Goal: Task Accomplishment & Management: Manage account settings

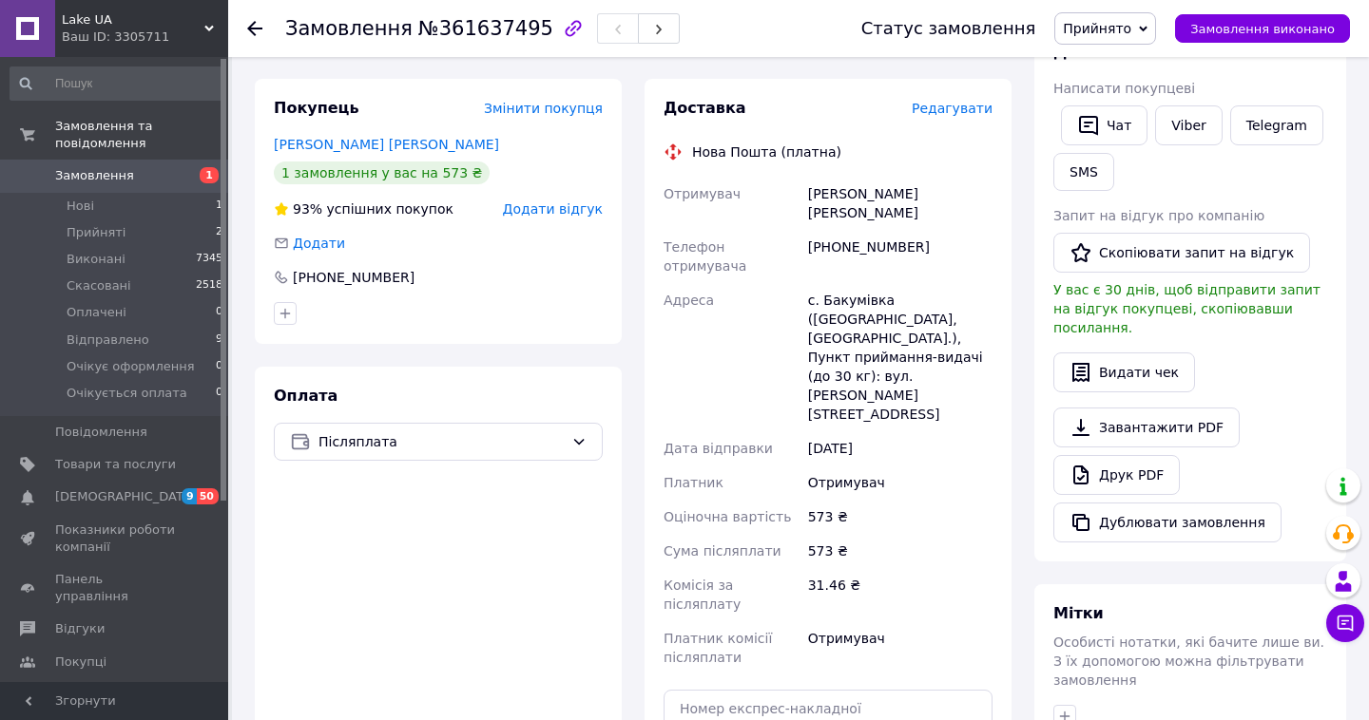
scroll to position [365, 0]
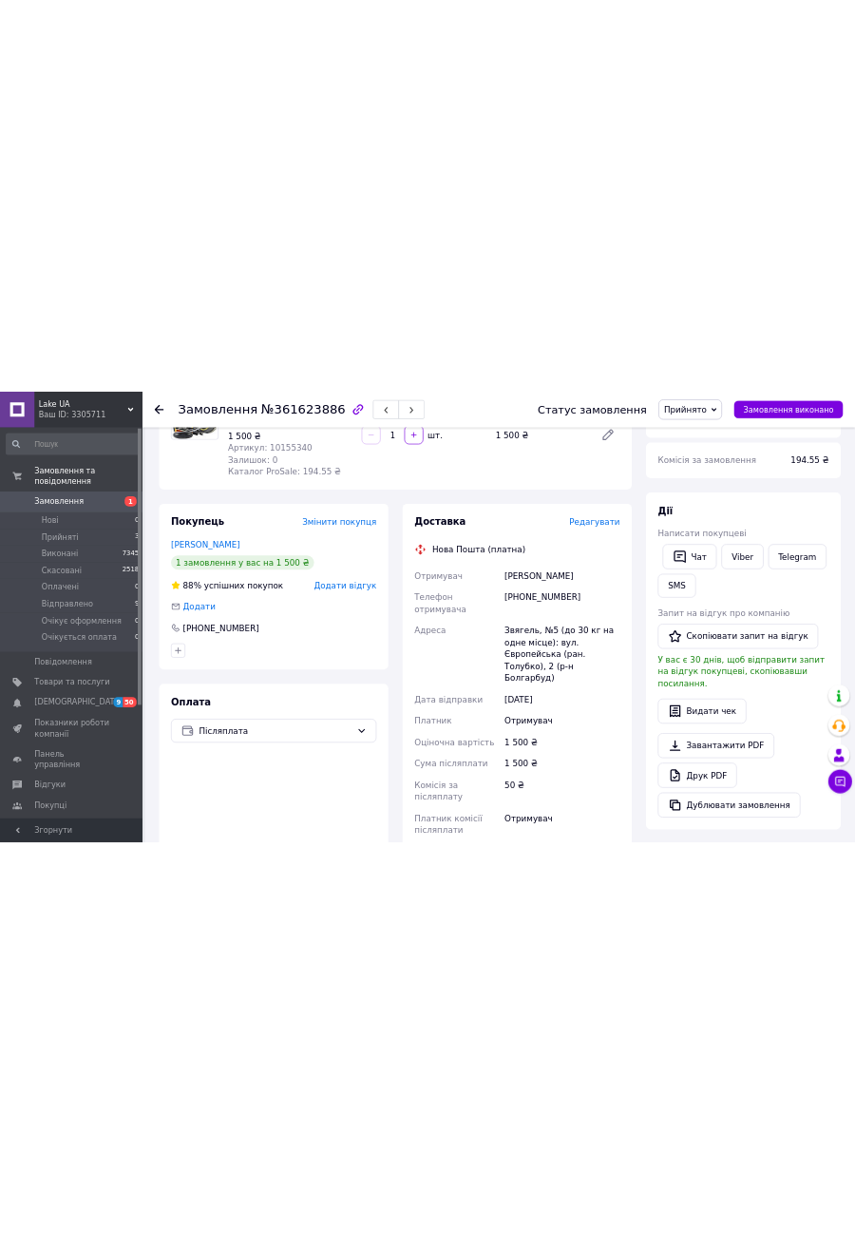
scroll to position [243, 0]
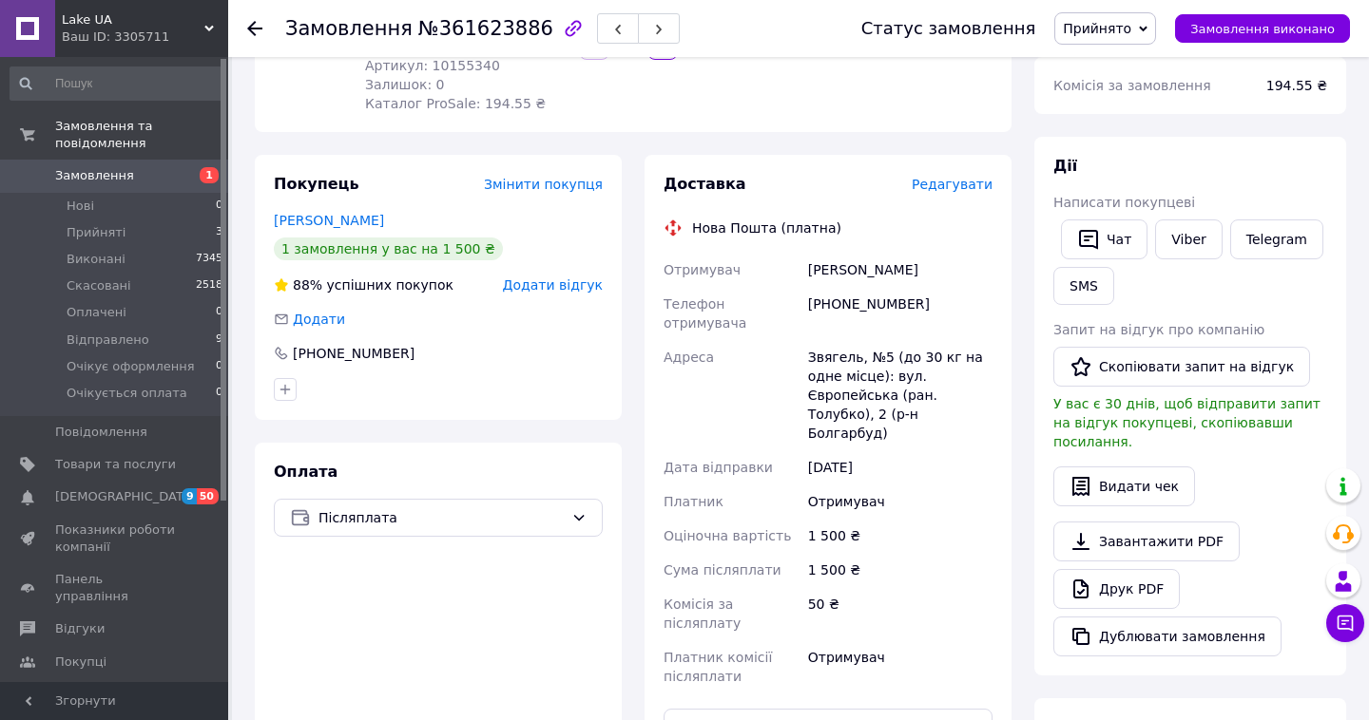
click at [872, 305] on div "[PHONE_NUMBER]" at bounding box center [900, 313] width 192 height 53
click at [872, 305] on div "+380673671618" at bounding box center [900, 313] width 192 height 53
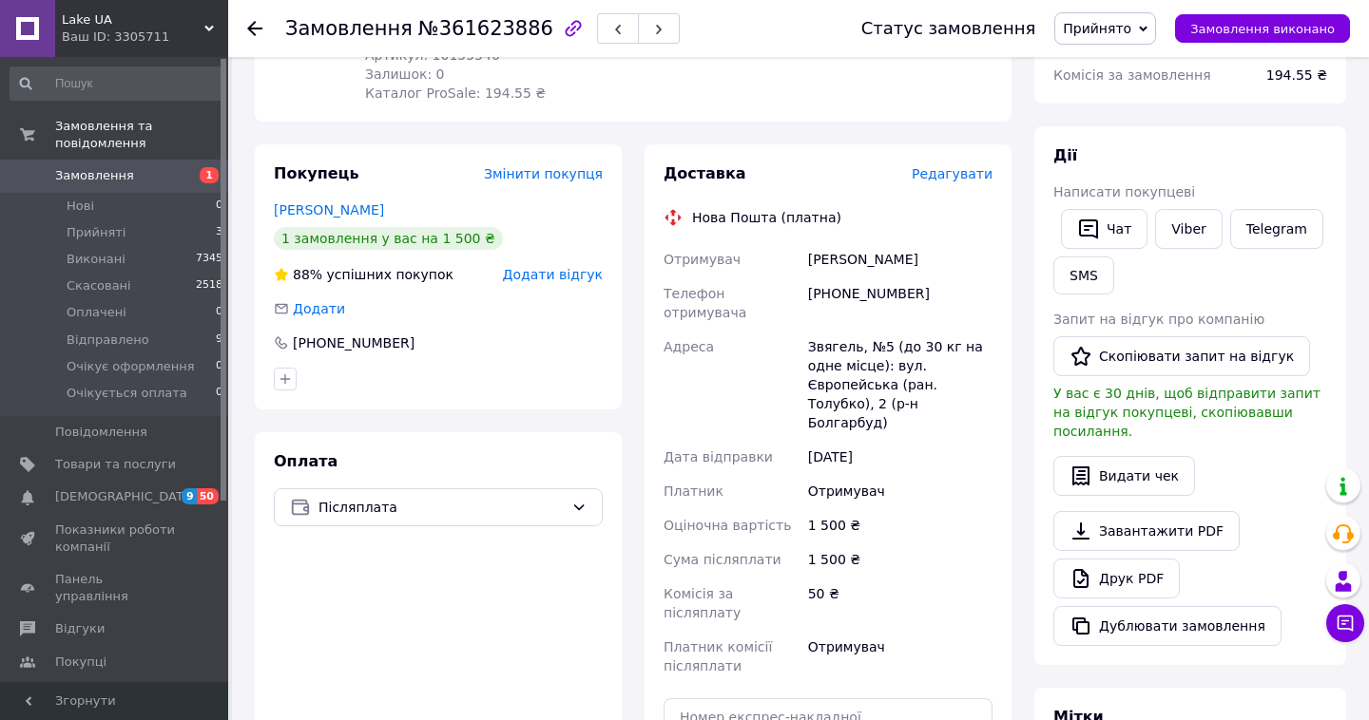
scroll to position [304, 0]
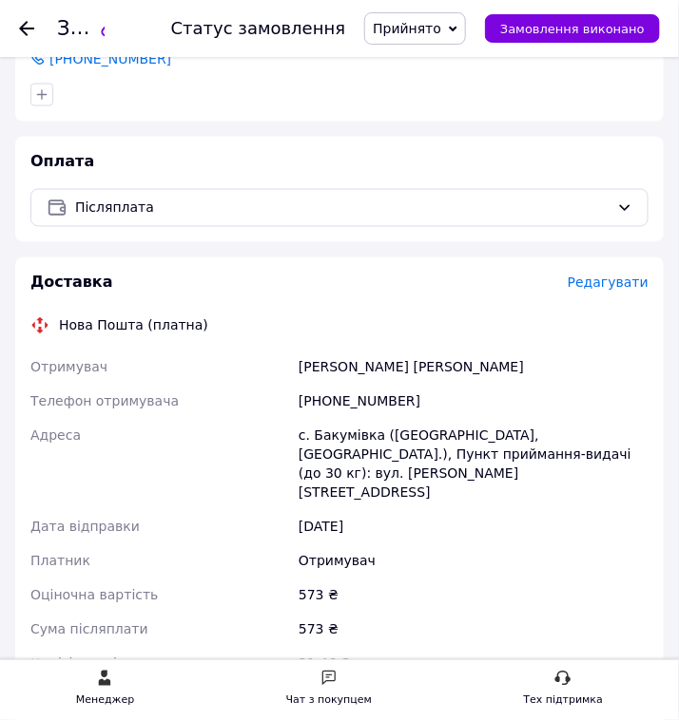
scroll to position [547, 0]
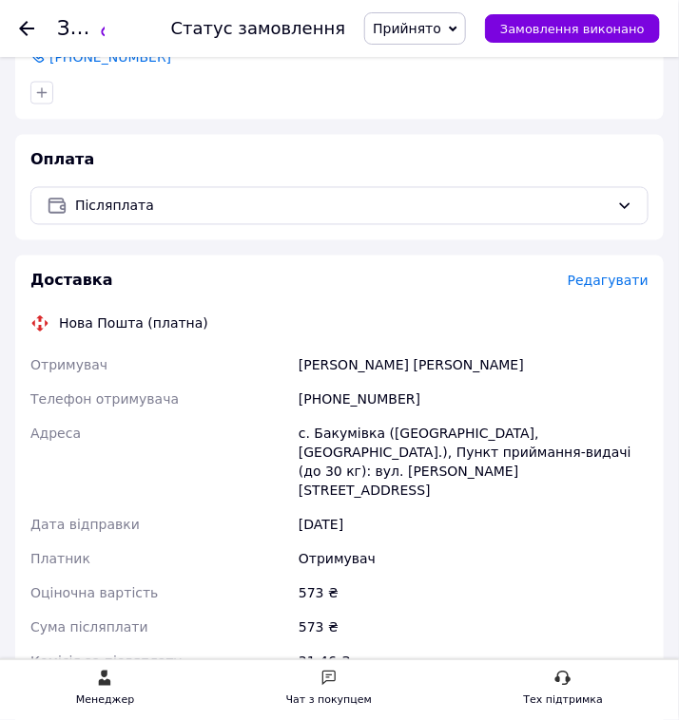
click at [362, 417] on div "с. Бакумівка (Полтавська обл., Миргородський р-н.), Пункт приймання-видачі (до …" at bounding box center [473, 462] width 357 height 91
click at [355, 383] on div "[PHONE_NUMBER]" at bounding box center [473, 400] width 357 height 34
click at [352, 383] on div "[PHONE_NUMBER]" at bounding box center [473, 400] width 357 height 34
drag, startPoint x: 469, startPoint y: 321, endPoint x: 207, endPoint y: 336, distance: 261.8
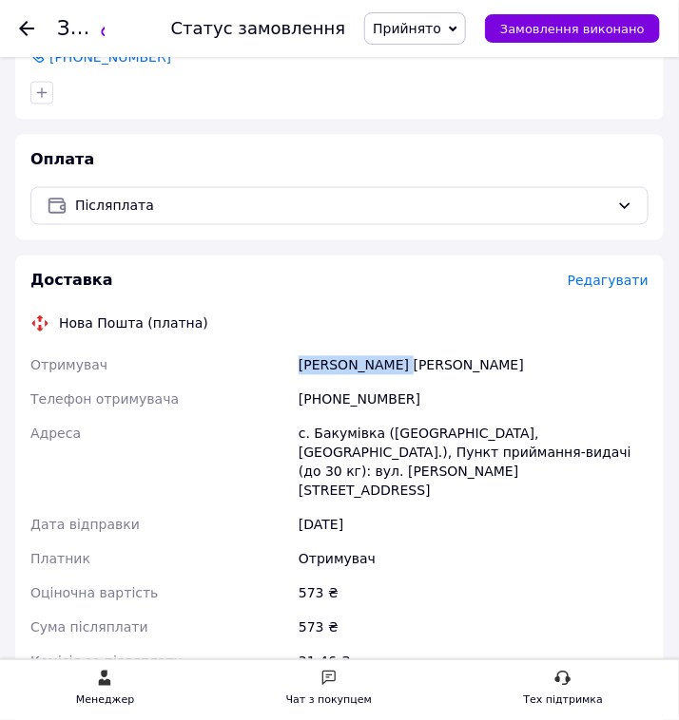
click at [207, 336] on div "Доставка Редагувати Нова Пошта (платна) Отримувач Козиняк Марина Телефон отриму…" at bounding box center [339, 584] width 618 height 627
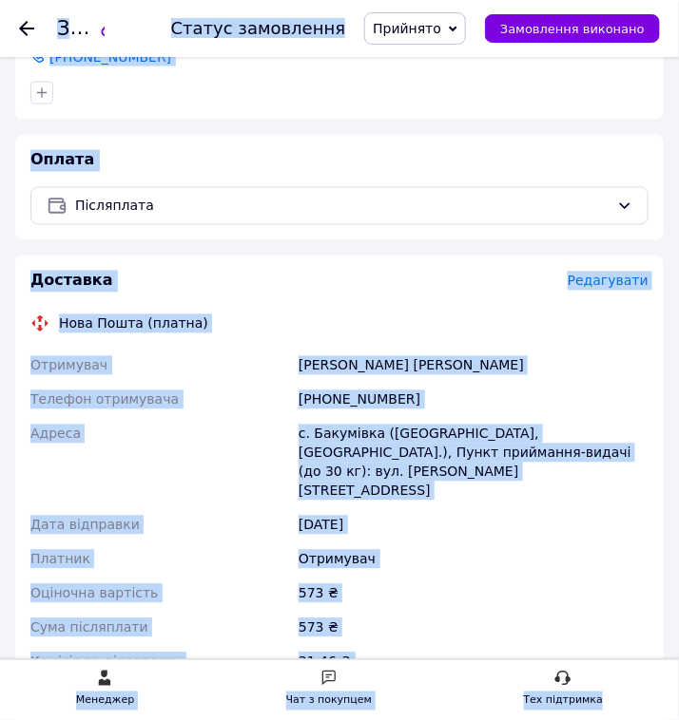
click at [496, 417] on div "с. Бакумівка (Полтавська обл., Миргородський р-н.), Пункт приймання-видачі (до …" at bounding box center [473, 462] width 357 height 91
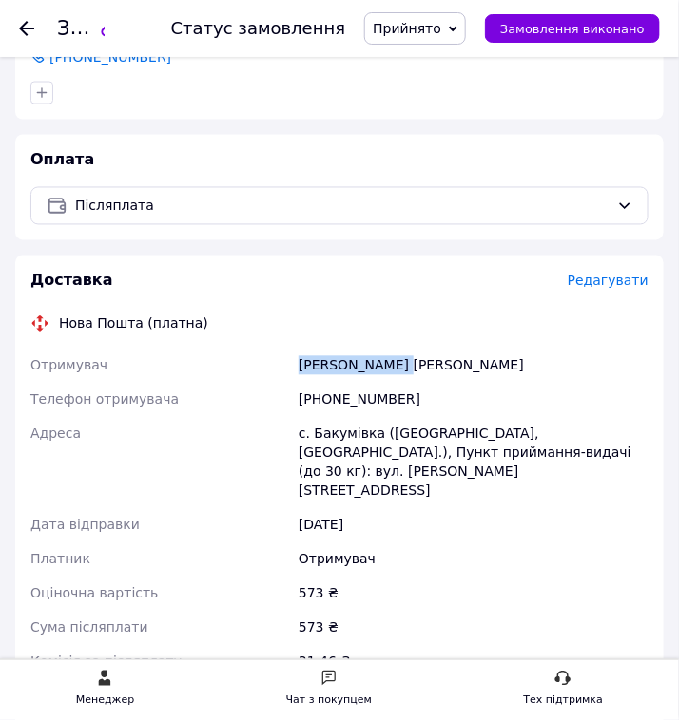
drag, startPoint x: 432, startPoint y: 355, endPoint x: 182, endPoint y: 327, distance: 251.6
click at [173, 349] on div "Отримувач Козиняк Марина Телефон отримувача +380993059547 Адреса с. Бакумівка (…" at bounding box center [339, 531] width 625 height 365
copy div "Отримувач Козиняк Марина"
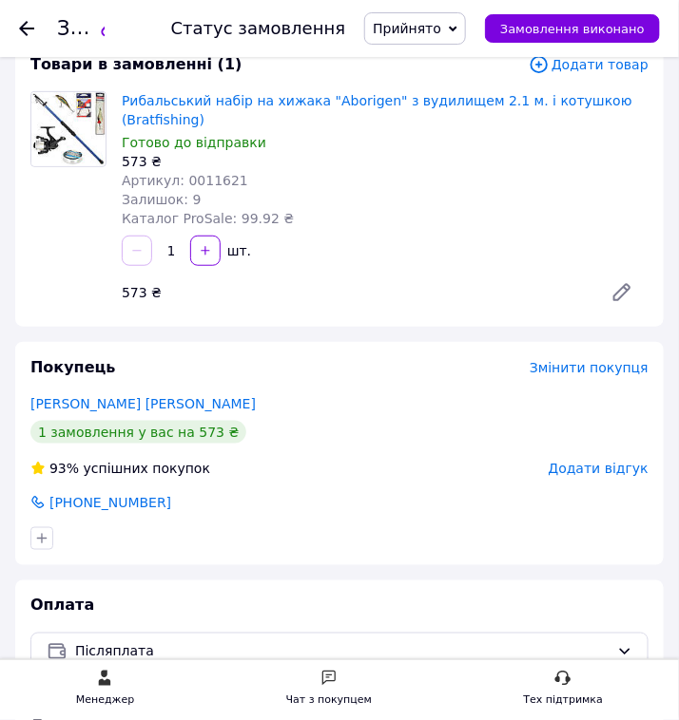
scroll to position [0, 0]
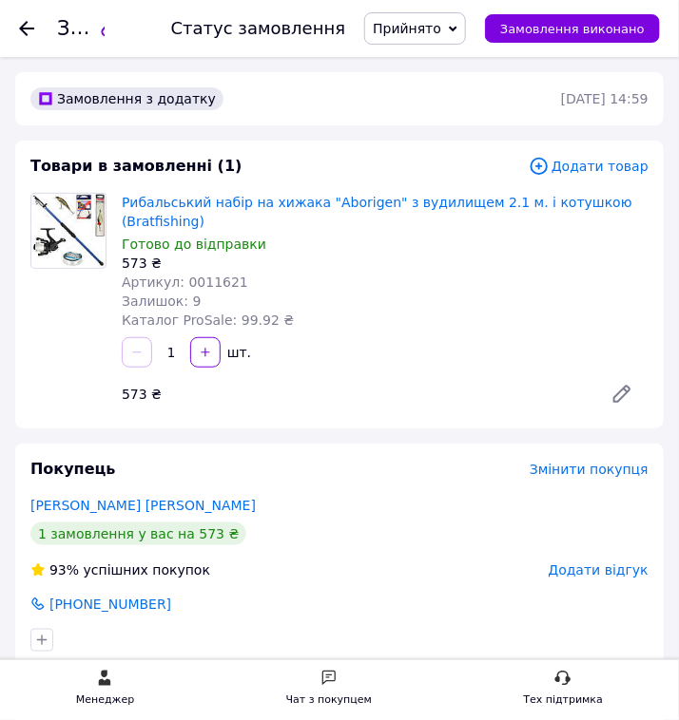
click at [208, 275] on span "Артикул: 0011621" at bounding box center [185, 282] width 126 height 15
copy span "0011621"
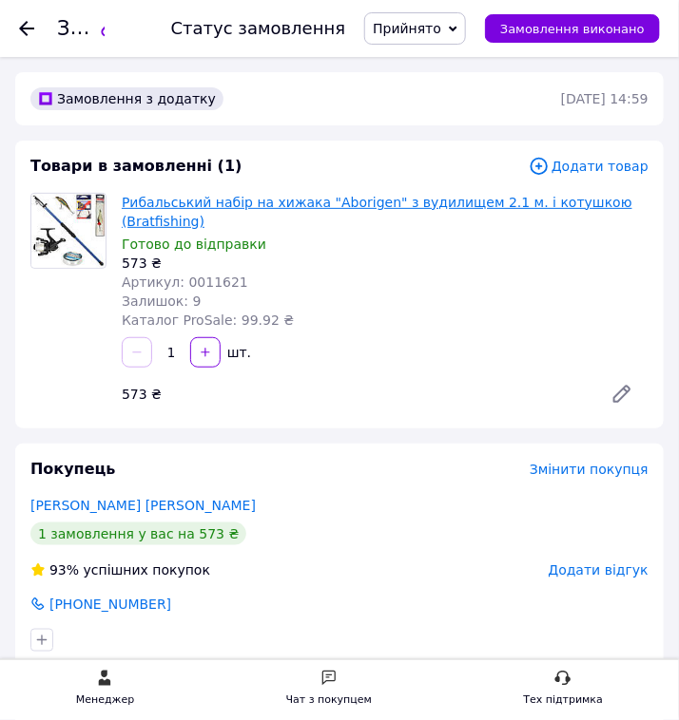
click at [244, 198] on link "Рибальський набір на хижака "Aborigen" з вудилищем 2.1 м. і котушкою (Bratfishi…" at bounding box center [377, 212] width 510 height 34
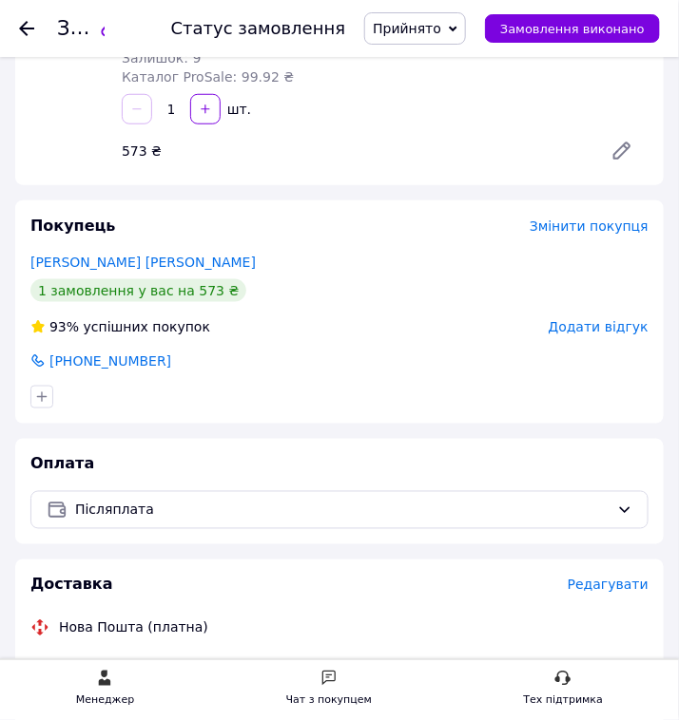
scroll to position [548, 0]
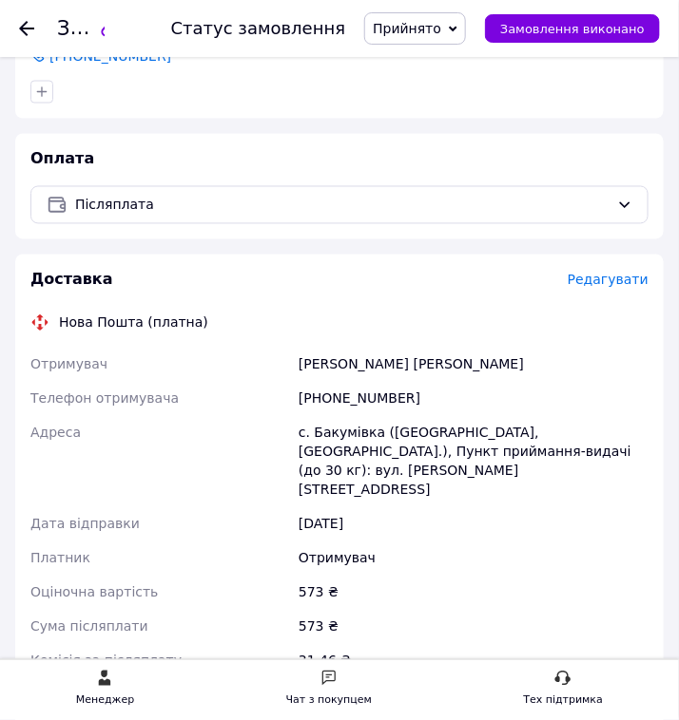
click at [338, 382] on div "+380993059547" at bounding box center [473, 399] width 357 height 34
copy div "380993059547"
drag, startPoint x: 366, startPoint y: 350, endPoint x: 275, endPoint y: 345, distance: 91.4
click at [275, 348] on div "Отримувач Козиняк Марина Телефон отримувача +380993059547 Адреса с. Бакумівка (…" at bounding box center [339, 530] width 625 height 365
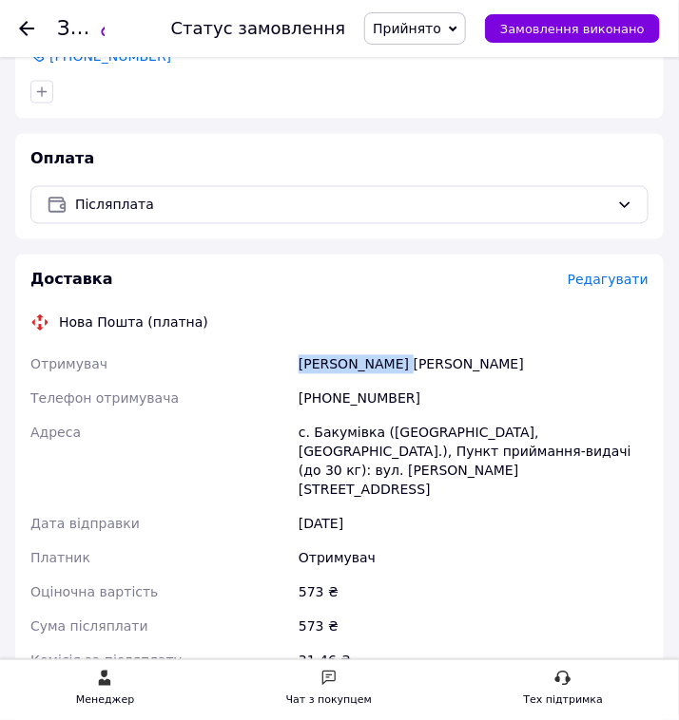
copy div "Отримувач Козиняк Марина"
click at [346, 416] on div "с. Бакумівка (Полтавська обл., Миргородський р-н.), Пункт приймання-видачі (до …" at bounding box center [473, 461] width 357 height 91
copy div "Бакумівка"
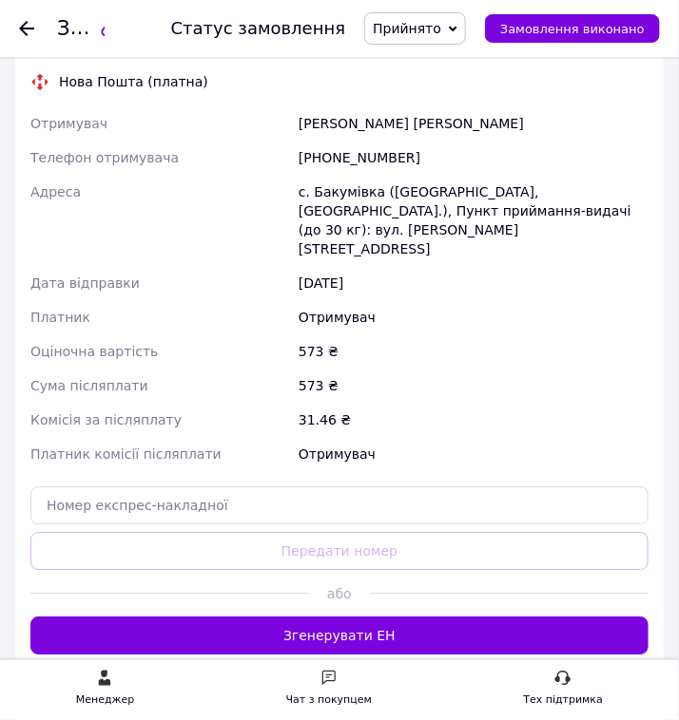
scroll to position [792, 0]
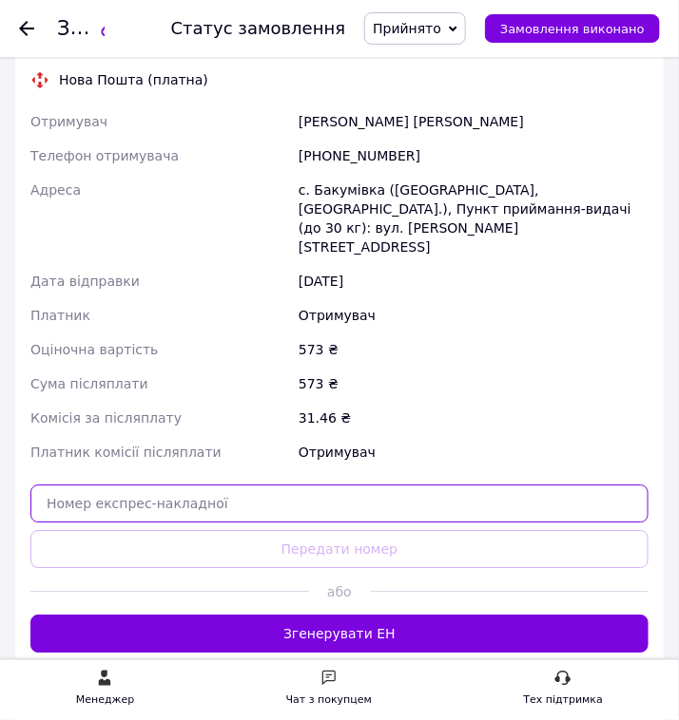
click at [314, 485] on input "text" at bounding box center [339, 504] width 618 height 38
paste input "20451247343556"
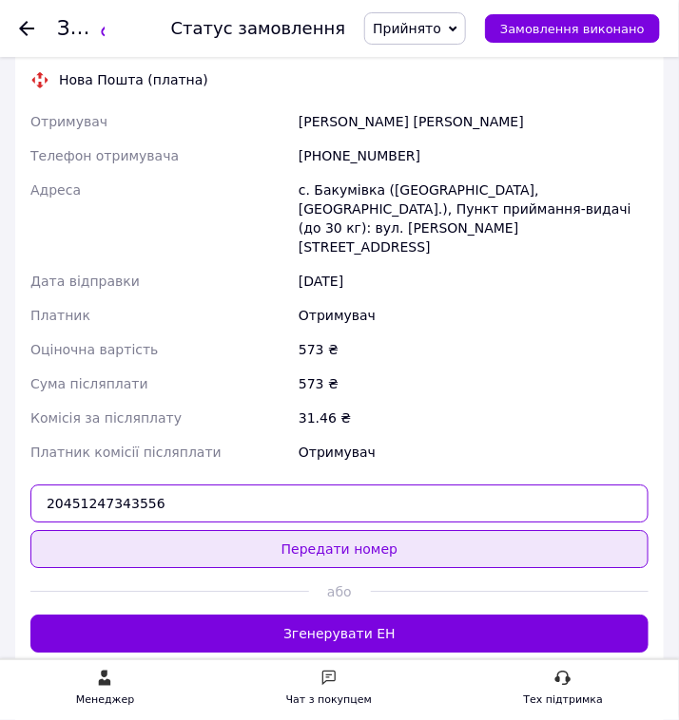
type input "20451247343556"
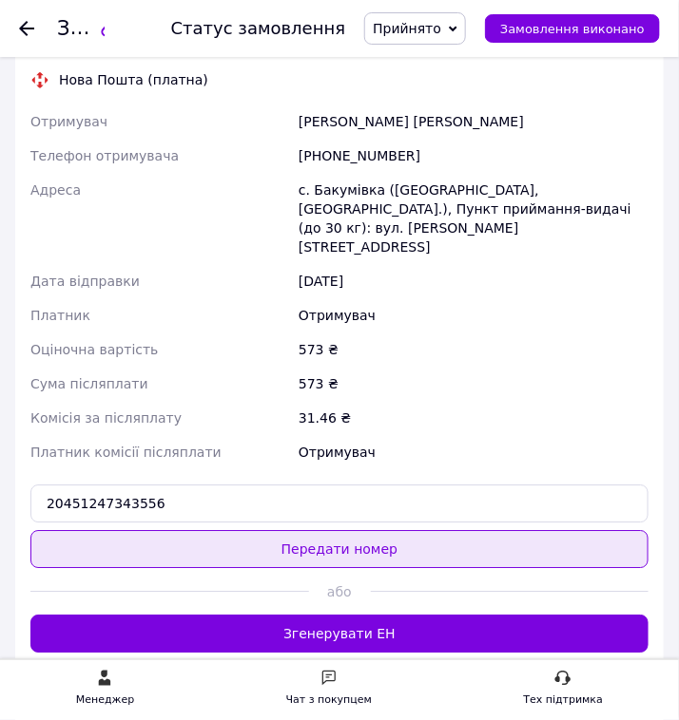
click at [336, 530] on button "Передати номер" at bounding box center [339, 549] width 618 height 38
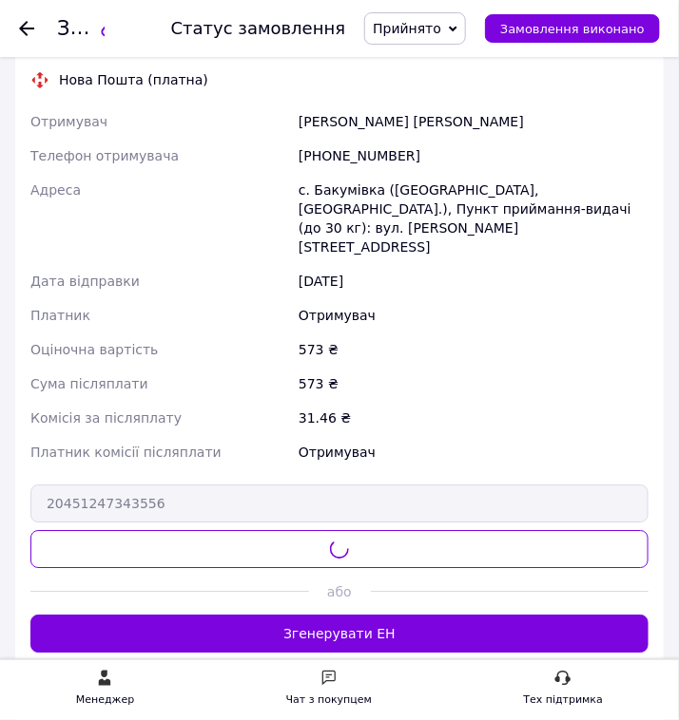
click at [441, 34] on span "Прийнято" at bounding box center [407, 28] width 68 height 15
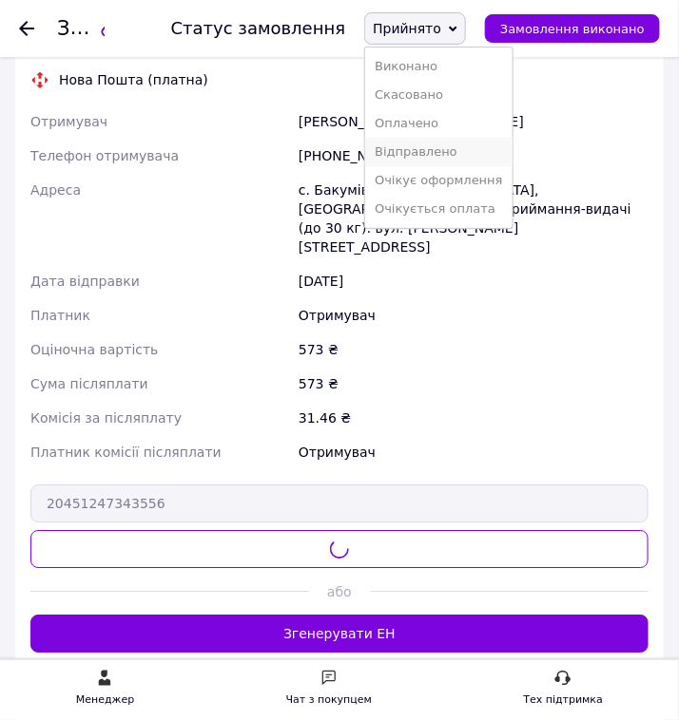
click at [458, 149] on li "Відправлено" at bounding box center [438, 152] width 147 height 29
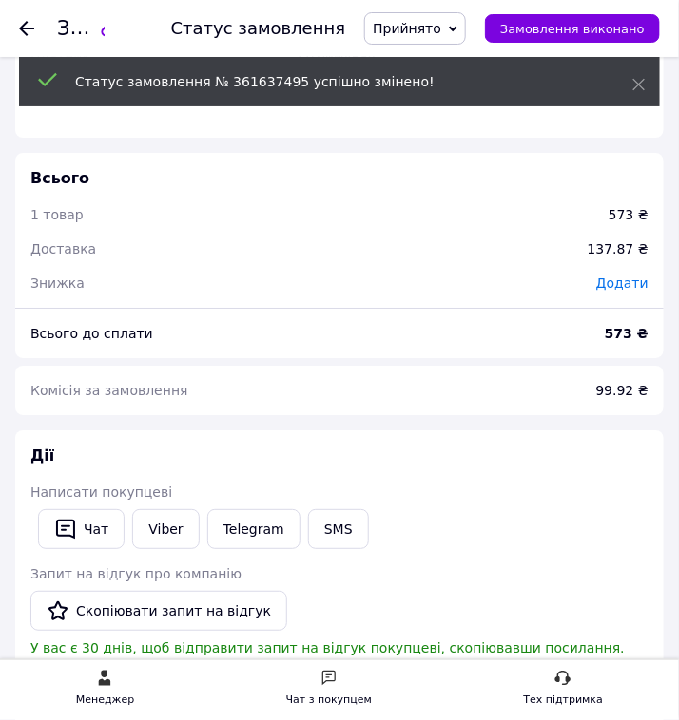
scroll to position [1096, 0]
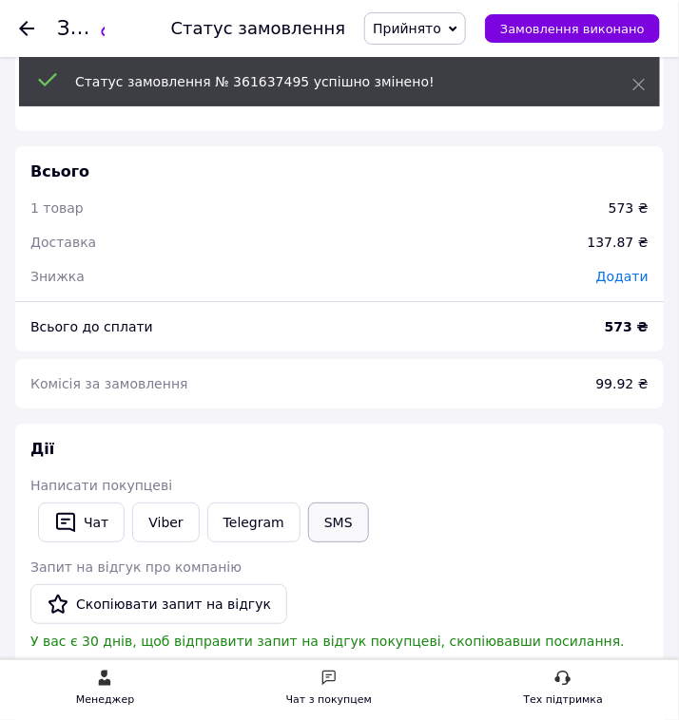
click at [321, 503] on button "SMS" at bounding box center [338, 523] width 61 height 40
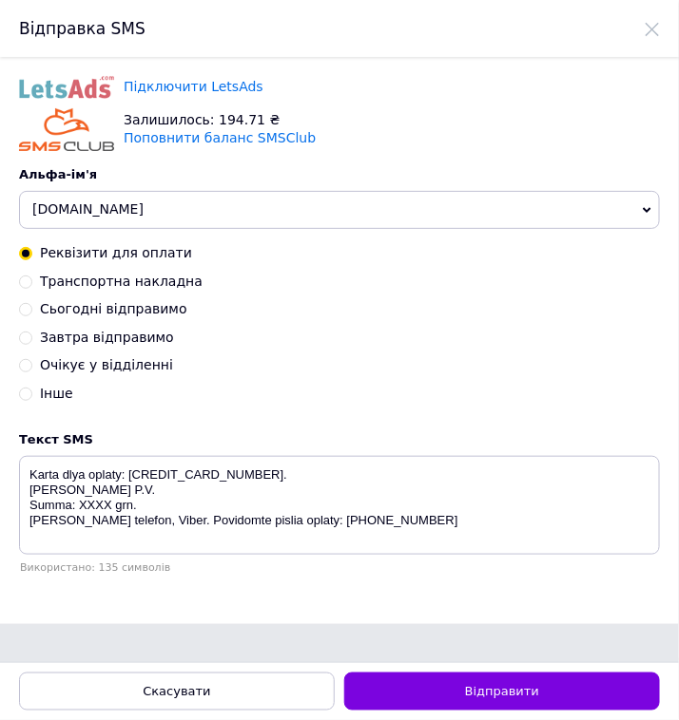
click at [156, 280] on span "Транспортна накладна" at bounding box center [121, 281] width 163 height 15
click at [32, 280] on input "Транспортна накладна" at bounding box center [25, 280] width 13 height 13
radio input "true"
radio input "false"
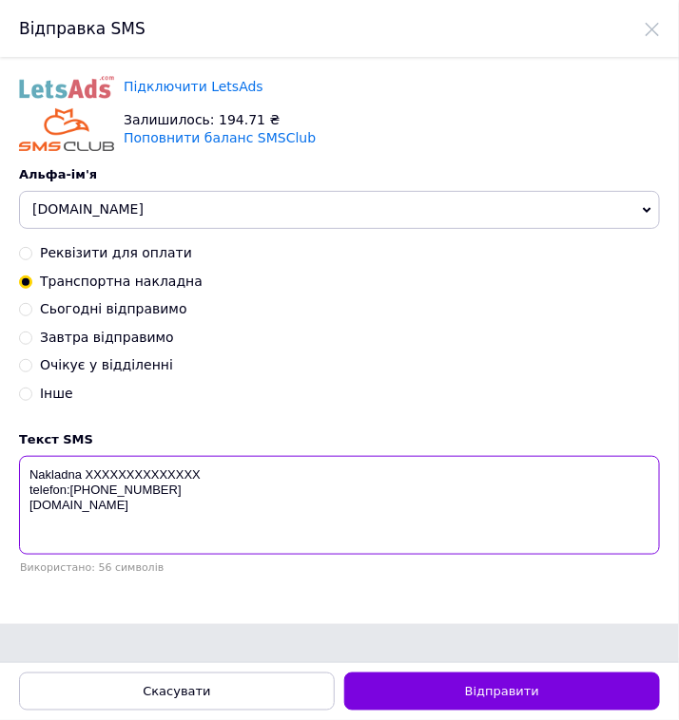
click at [172, 475] on textarea "Nakladna XXXXXXXXXXXXXX telefon:+380685221633 Lake.in.ua" at bounding box center [339, 505] width 641 height 99
paste textarea "20451247343556"
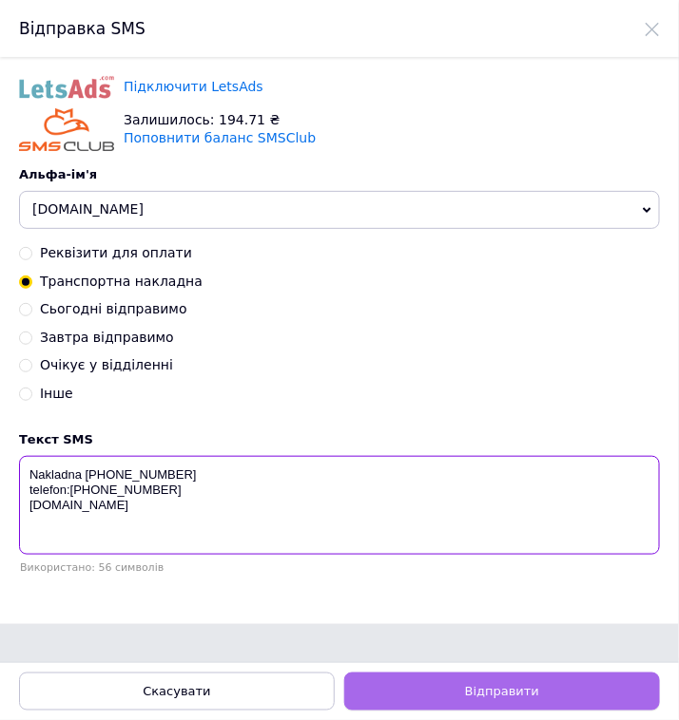
type textarea "Nakladna 20451247343556 telefon:+380685221633 Lake.in.ua"
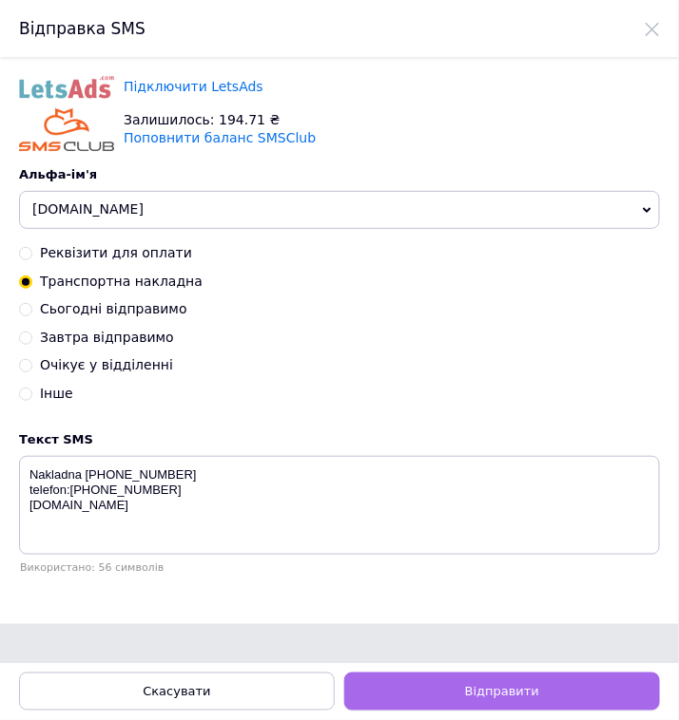
click at [503, 685] on span "Відправити" at bounding box center [502, 692] width 74 height 14
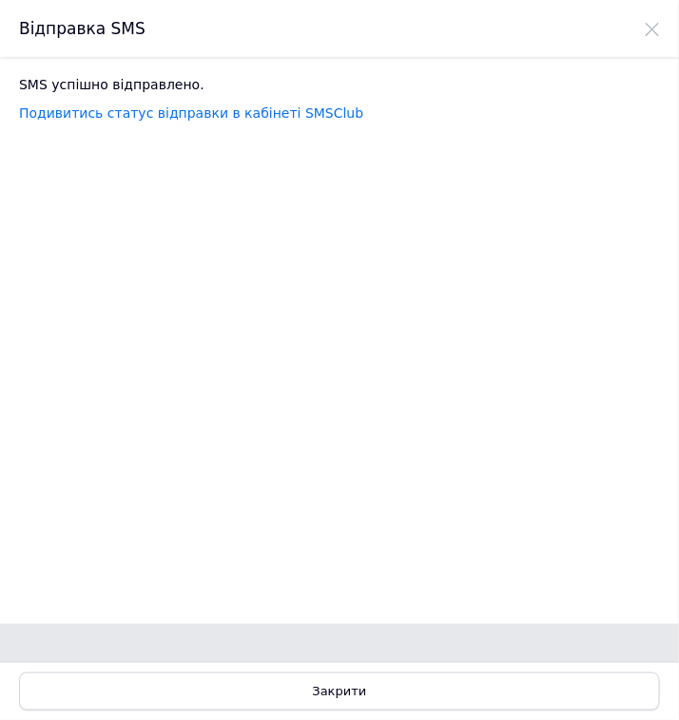
click at [512, 676] on div "Закрити" at bounding box center [339, 692] width 641 height 38
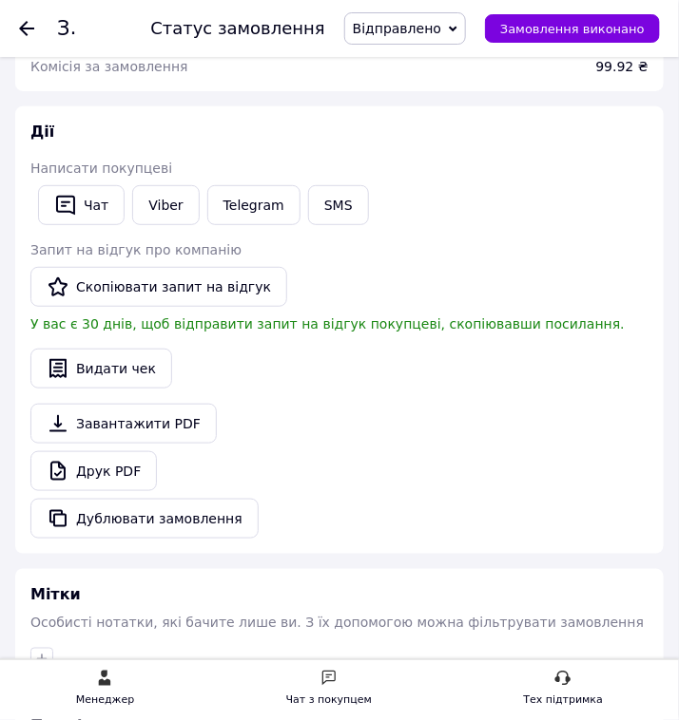
scroll to position [1521, 0]
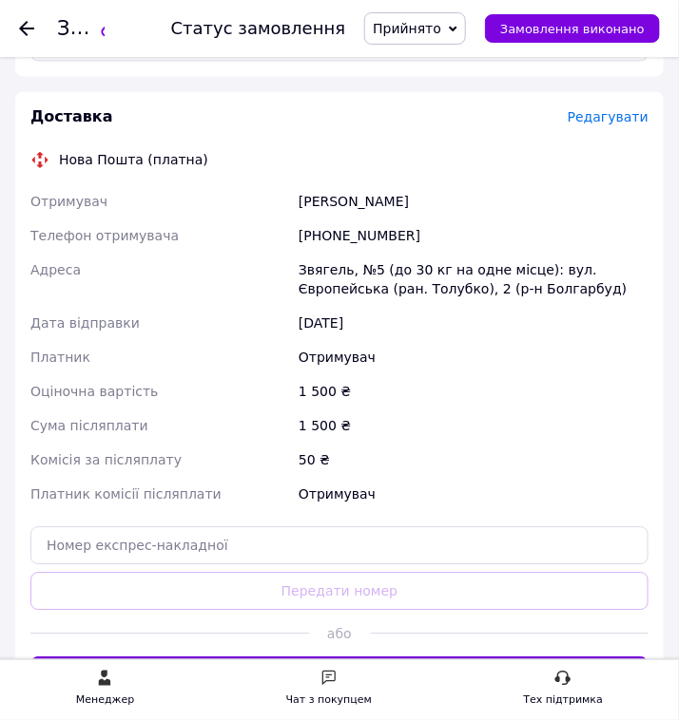
scroll to position [693, 0]
click at [326, 263] on div "Звягель, №5 (до 30 кг на одне місце): вул. Європейська (ран. Толубко), 2 (р-н Б…" at bounding box center [473, 279] width 357 height 53
click at [378, 240] on div "+380673671618" at bounding box center [473, 236] width 357 height 34
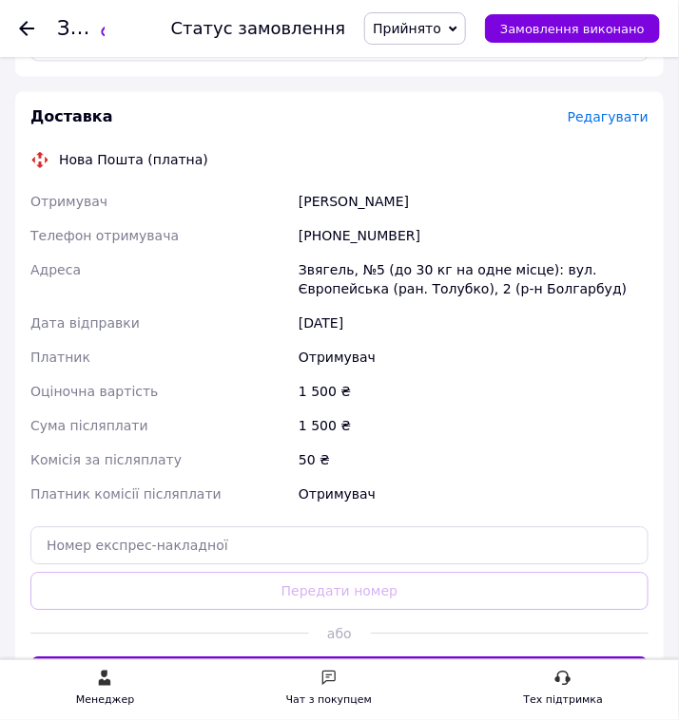
click at [409, 202] on div "Калишин Михайло" at bounding box center [473, 201] width 357 height 34
drag, startPoint x: 437, startPoint y: 200, endPoint x: 317, endPoint y: 194, distance: 119.9
click at [298, 195] on div "[PERSON_NAME]" at bounding box center [473, 201] width 357 height 34
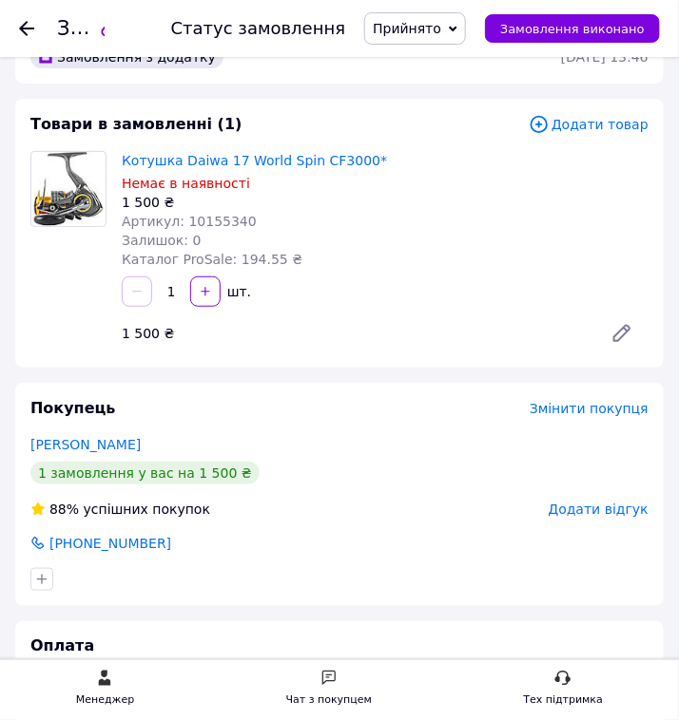
scroll to position [25, 0]
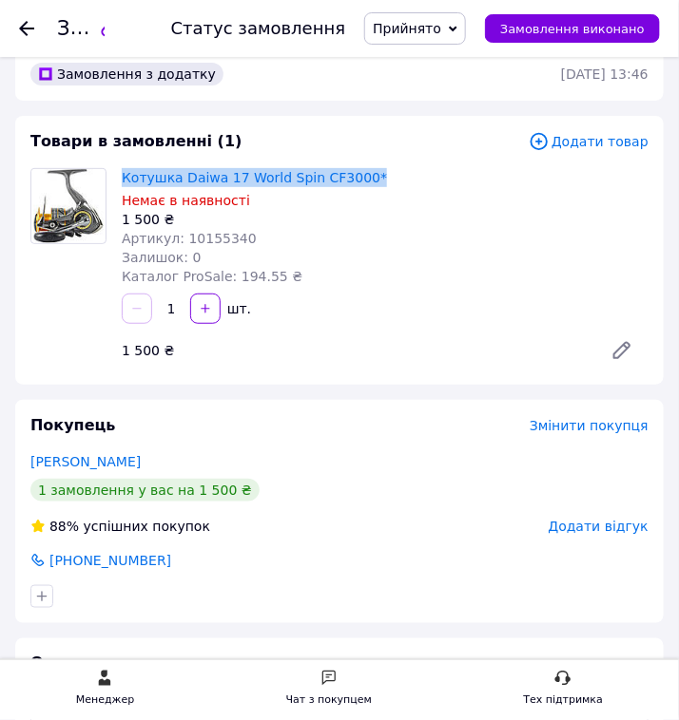
drag, startPoint x: 371, startPoint y: 168, endPoint x: 120, endPoint y: 176, distance: 251.0
click at [120, 176] on div "Котушка Daiwa 17 World Spin CF3000* Немає в наявності 1 500 ₴ Артикул: 10155340…" at bounding box center [385, 226] width 542 height 125
copy link "Котушка Daiwa 17 World Spin CF3000*"
click at [212, 231] on span "Артикул: 10155340" at bounding box center [189, 238] width 135 height 15
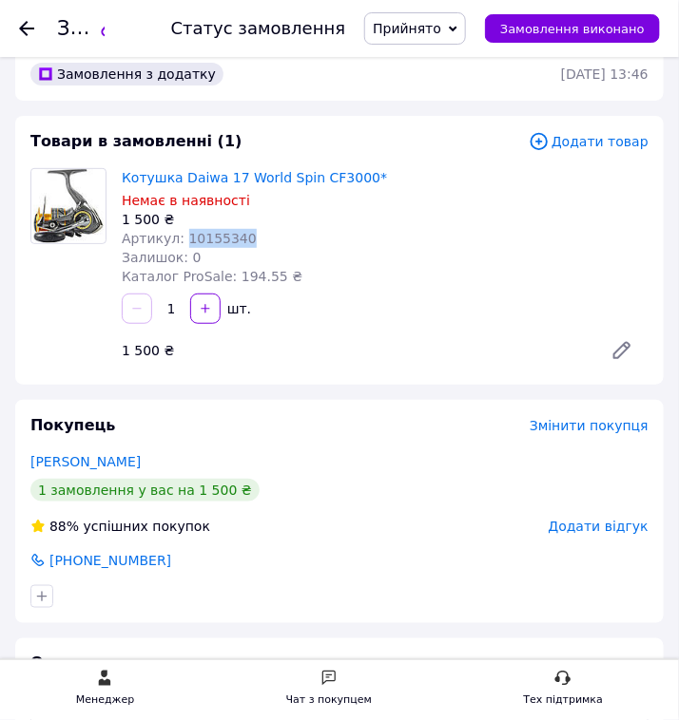
click at [212, 231] on span "Артикул: 10155340" at bounding box center [189, 238] width 135 height 15
copy span "10155340"
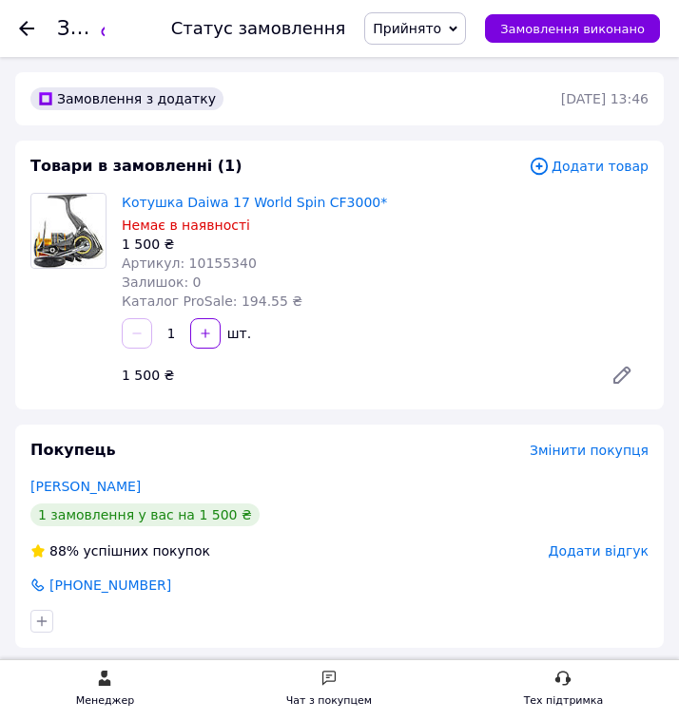
scroll to position [777, 0]
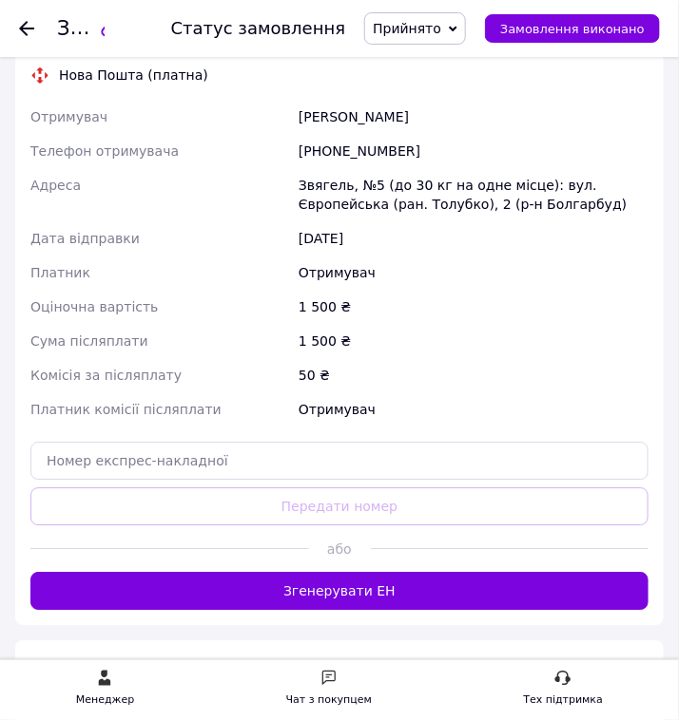
click at [357, 154] on div "[PHONE_NUMBER]" at bounding box center [473, 151] width 357 height 34
click at [357, 154] on div "+380673671618" at bounding box center [473, 151] width 357 height 34
copy div "380673671618"
drag, startPoint x: 428, startPoint y: 124, endPoint x: 293, endPoint y: 124, distance: 135.0
click at [293, 124] on div "Отримувач Калишин Михайло Телефон отримувача +380673671618 Адреса Звягель, №5 (…" at bounding box center [339, 263] width 625 height 327
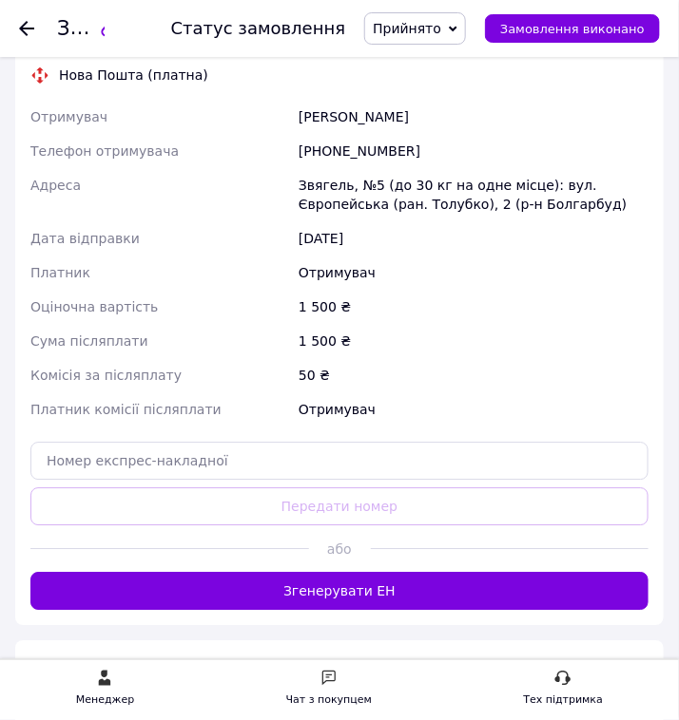
copy div "Отримувач Калишин Михайло"
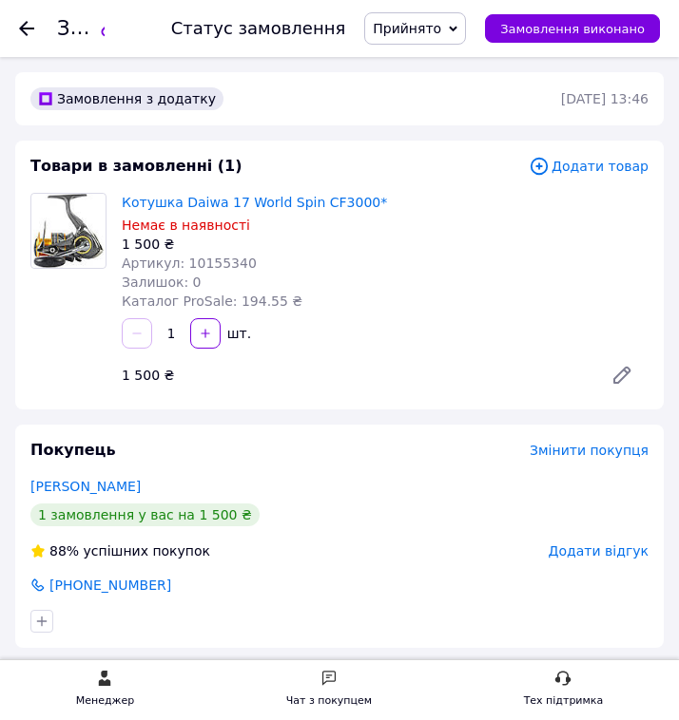
scroll to position [777, 0]
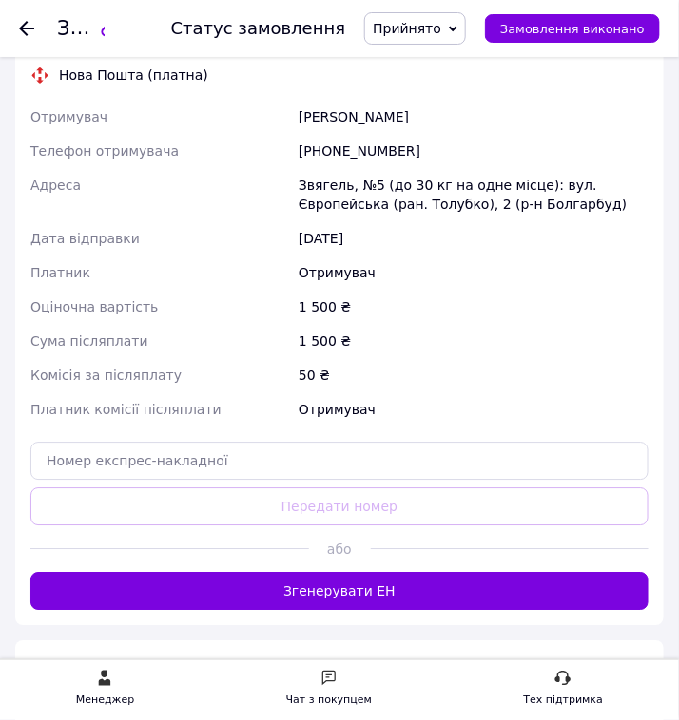
click at [320, 182] on div "Звягель, №5 (до 30 кг на одне місце): вул. Європейська (ран. Толубко), 2 (р-н Б…" at bounding box center [473, 194] width 357 height 53
copy div "Звягель"
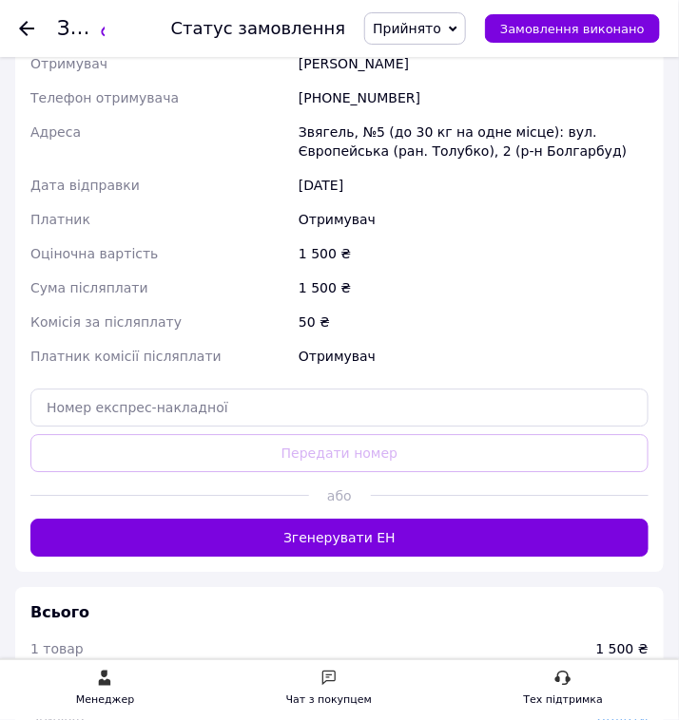
scroll to position [899, 0]
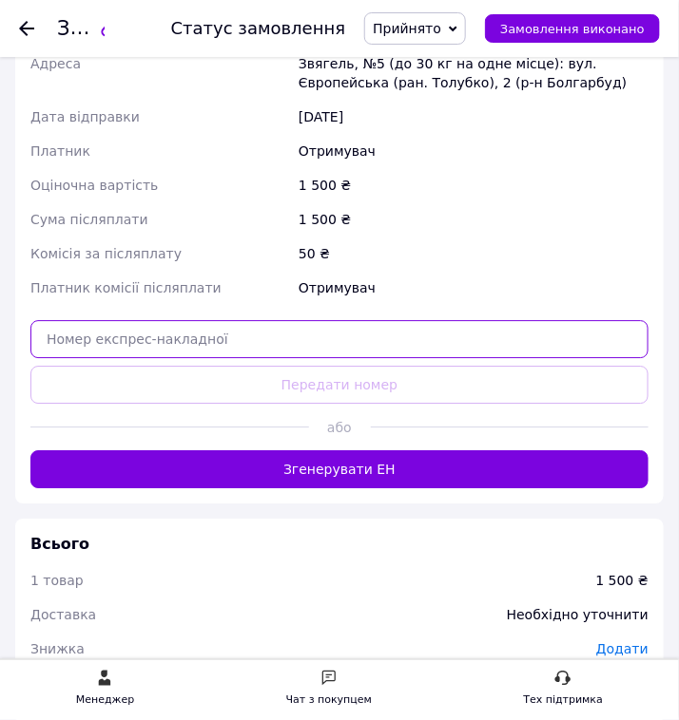
click at [367, 345] on input "text" at bounding box center [339, 339] width 618 height 38
paste input "20451247346976"
type input "20451247346976"
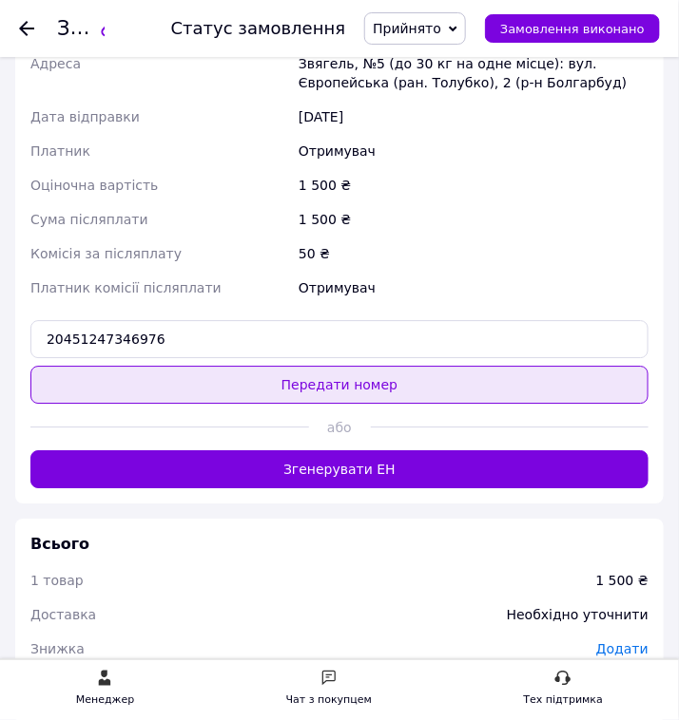
click at [367, 374] on button "Передати номер" at bounding box center [339, 385] width 618 height 38
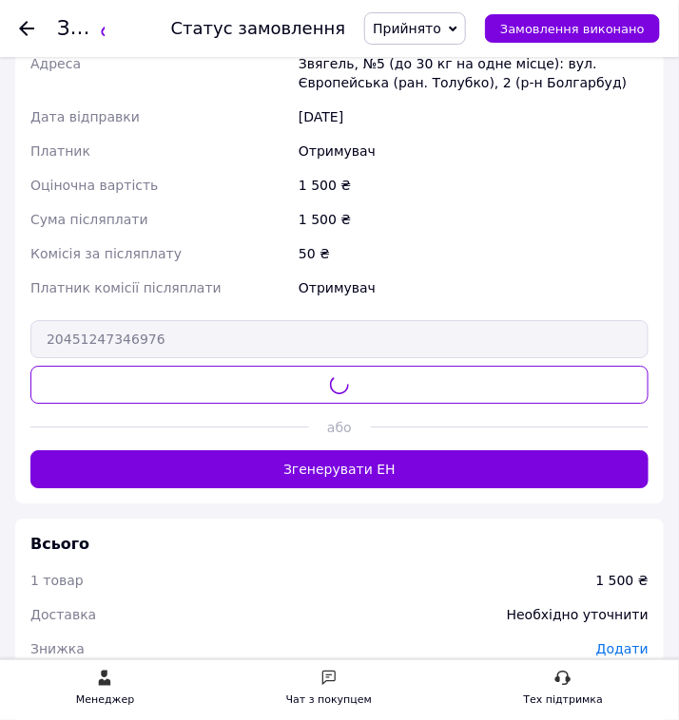
click at [460, 20] on span "Прийнято" at bounding box center [415, 28] width 102 height 32
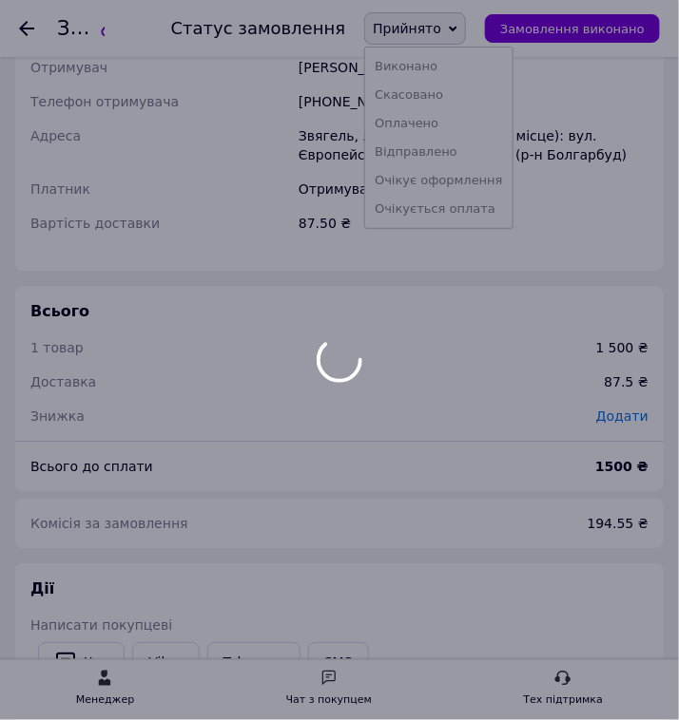
scroll to position [971, 0]
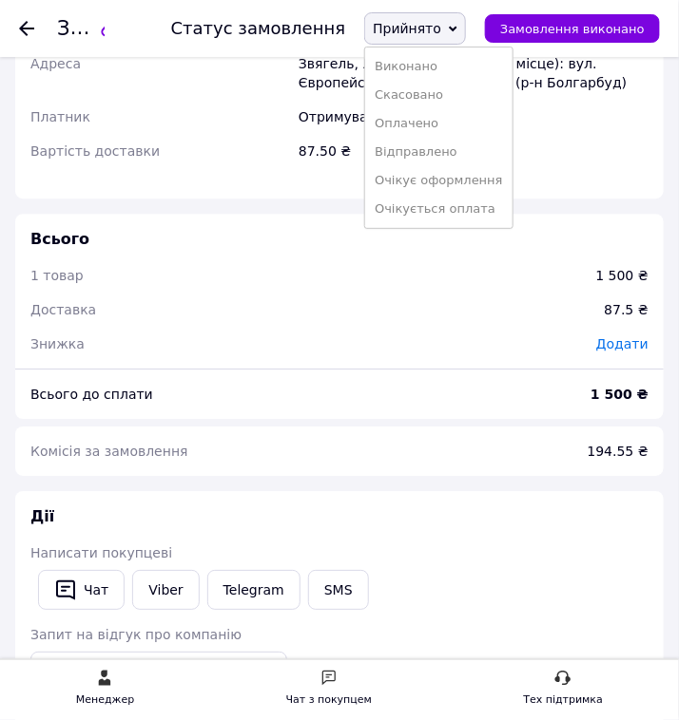
click at [451, 155] on li "Відправлено" at bounding box center [438, 152] width 147 height 29
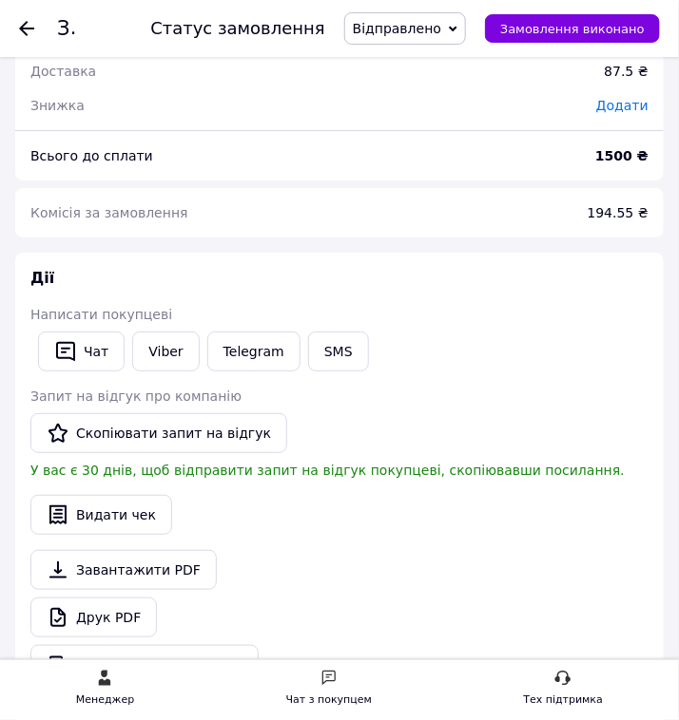
scroll to position [1230, 0]
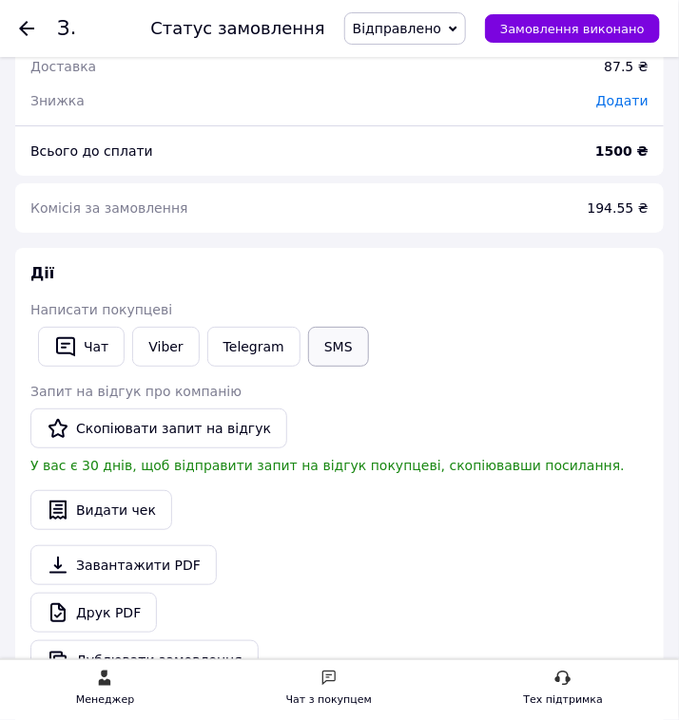
click at [339, 335] on button "SMS" at bounding box center [338, 347] width 61 height 40
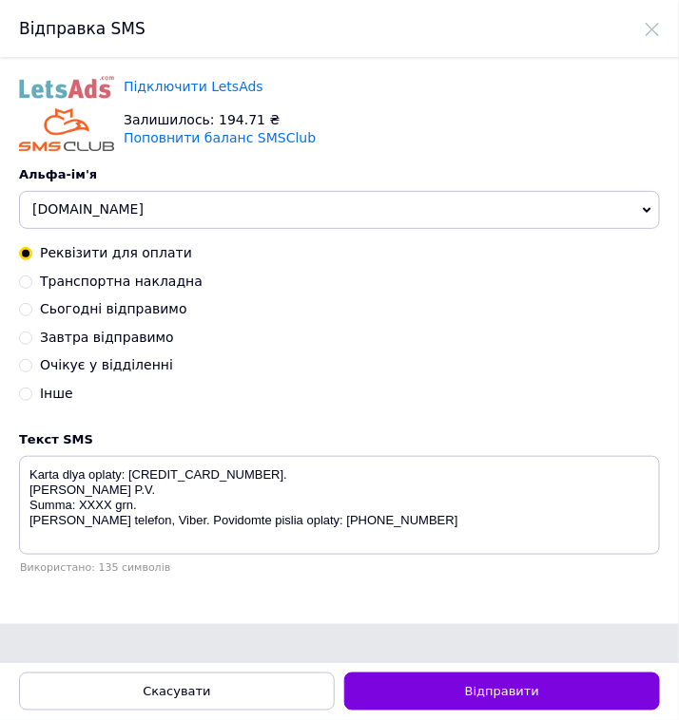
scroll to position [0, 0]
drag, startPoint x: 105, startPoint y: 279, endPoint x: 204, endPoint y: 343, distance: 118.4
click at [105, 284] on span "Транспортна накладна" at bounding box center [121, 281] width 163 height 15
click at [32, 284] on input "Транспортна накладна" at bounding box center [25, 280] width 13 height 13
radio input "true"
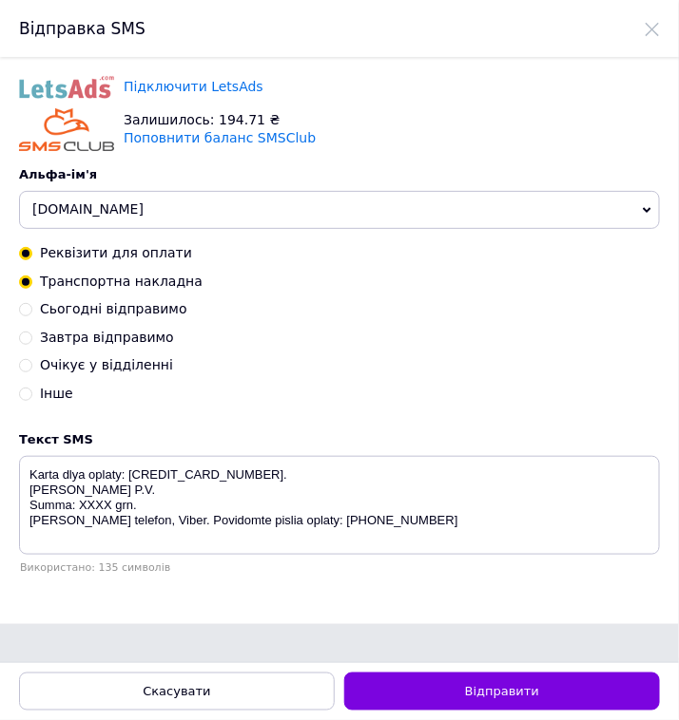
radio input "false"
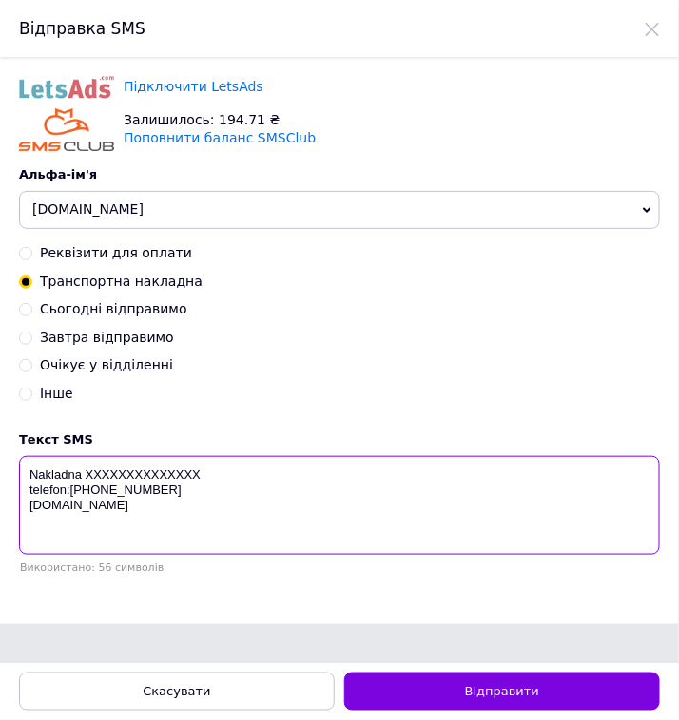
click at [116, 468] on textarea "Nakladna XXXXXXXXXXXXXX telefon:+380685221633 Lake.in.ua" at bounding box center [339, 505] width 641 height 99
paste textarea "20451247346976"
type textarea "Nakladna 20451247346976 telefon:+380685221633 Lake.in.ua"
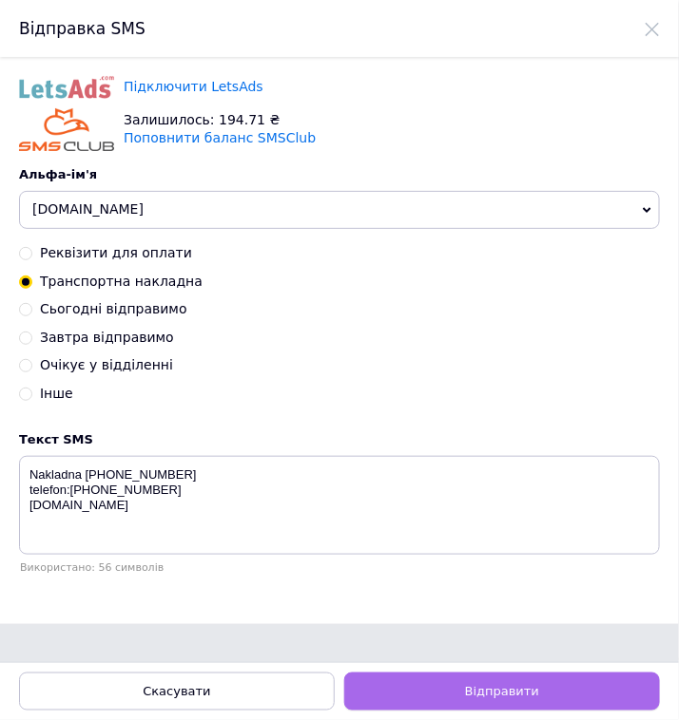
click at [523, 673] on div "Скасувати Відправити" at bounding box center [339, 691] width 679 height 58
click at [580, 673] on button "Відправити" at bounding box center [502, 692] width 316 height 38
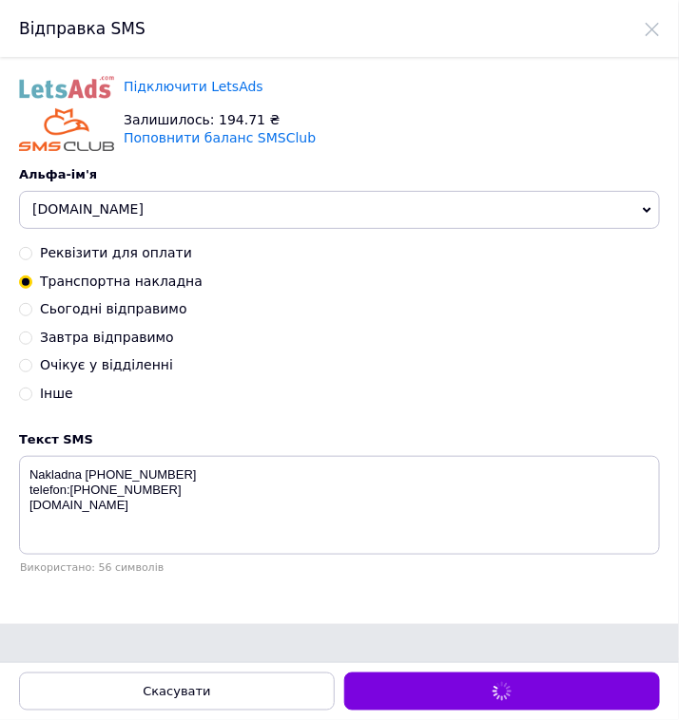
click at [432, 219] on span "lake.in.ua" at bounding box center [339, 210] width 641 height 38
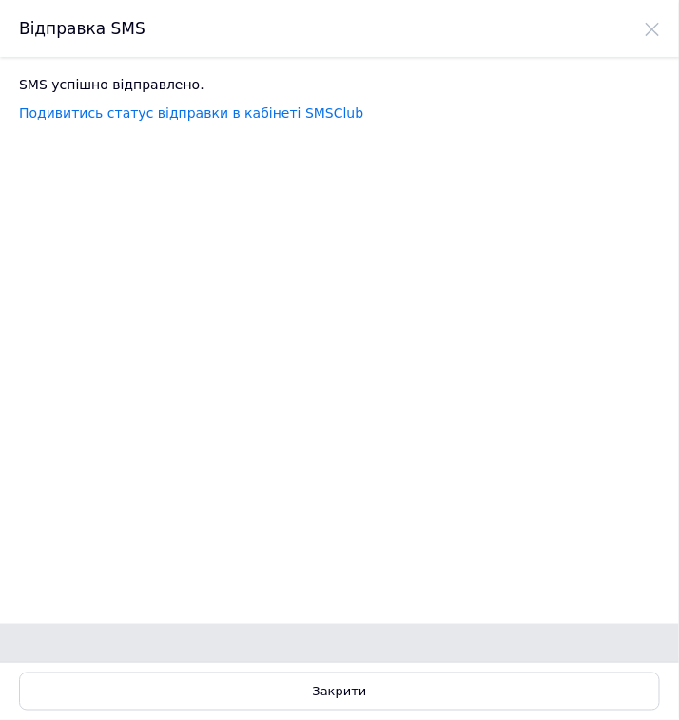
click at [643, 28] on div "Відправка SMS" at bounding box center [339, 28] width 679 height 57
click at [651, 29] on use at bounding box center [651, 29] width 13 height 13
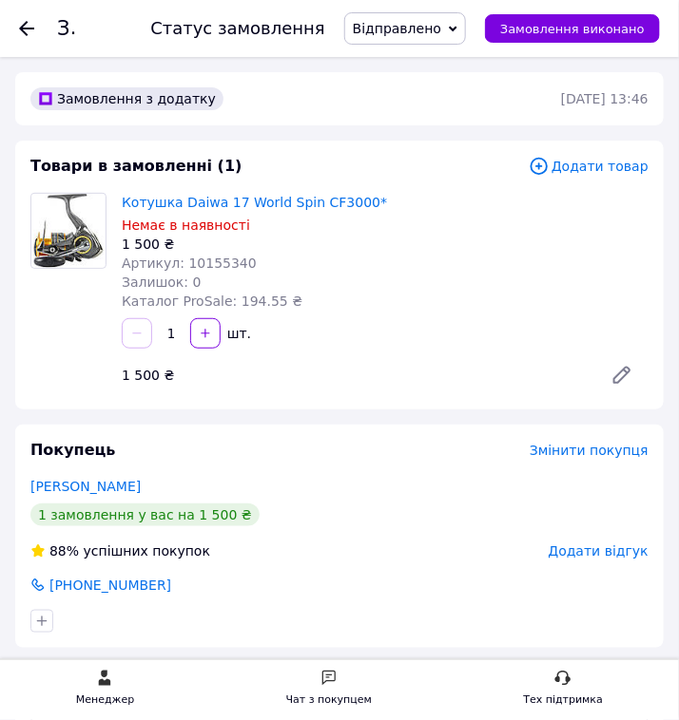
scroll to position [1230, 0]
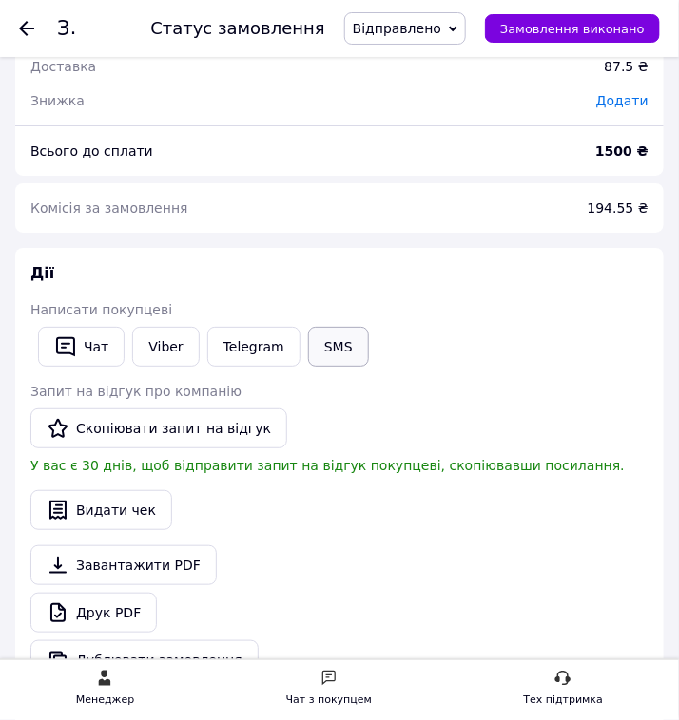
click at [335, 337] on button "SMS" at bounding box center [338, 347] width 61 height 40
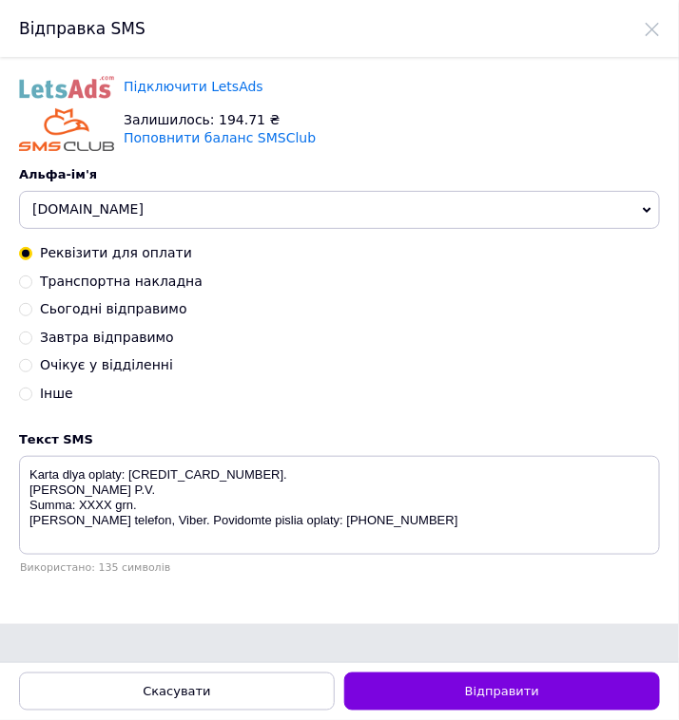
scroll to position [0, 0]
click at [278, 213] on span "lake.in.ua" at bounding box center [339, 210] width 641 height 38
click at [661, 24] on div "Відправка SMS" at bounding box center [339, 28] width 679 height 57
click at [655, 31] on icon at bounding box center [651, 29] width 15 height 15
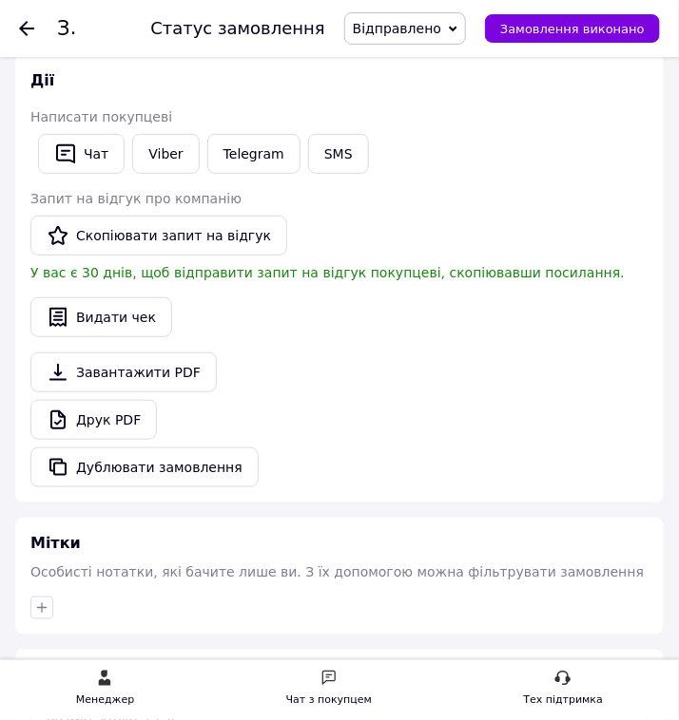
scroll to position [1419, 0]
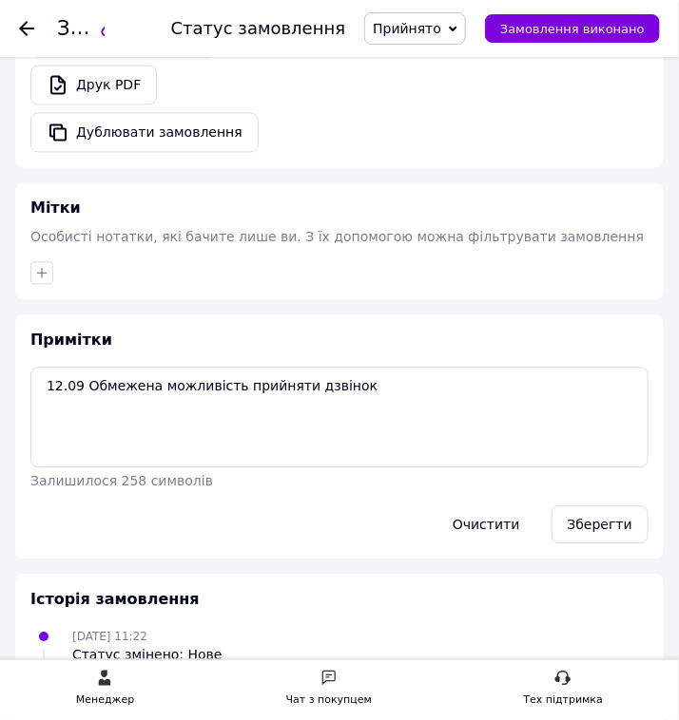
scroll to position [2006, 0]
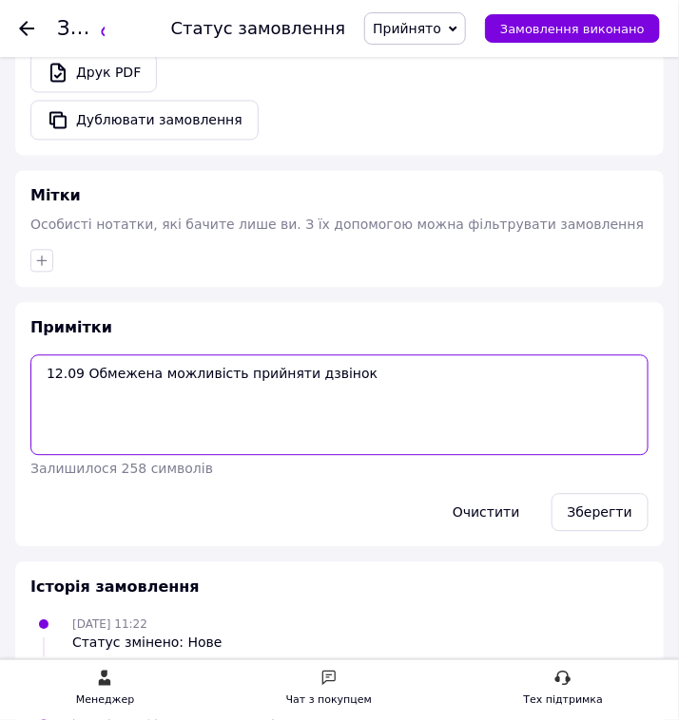
drag, startPoint x: 344, startPoint y: 357, endPoint x: 47, endPoint y: 357, distance: 297.5
click at [47, 357] on textarea "12.09 Обмежена можливість прийняти дзвінок" at bounding box center [339, 405] width 618 height 101
click at [385, 357] on textarea "12.09 Обмежена можливість прийняти дзвінок" at bounding box center [339, 405] width 618 height 101
paste textarea "12.09 Обмежена можливість прийняти дзвінок"
type textarea "12.09 Обмежена можливість прийняти дзвінок 12.09 Обмежена можливість прийняти д…"
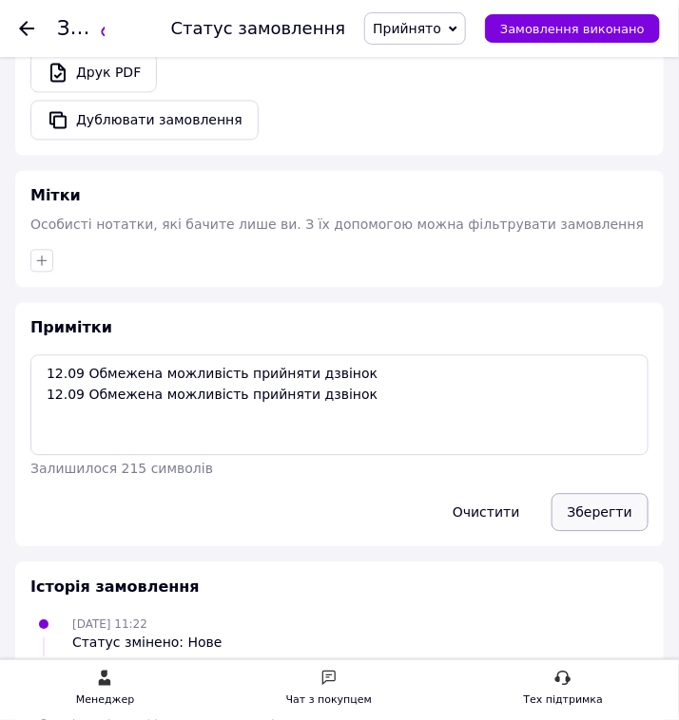
click at [620, 494] on button "Зберегти" at bounding box center [599, 513] width 97 height 38
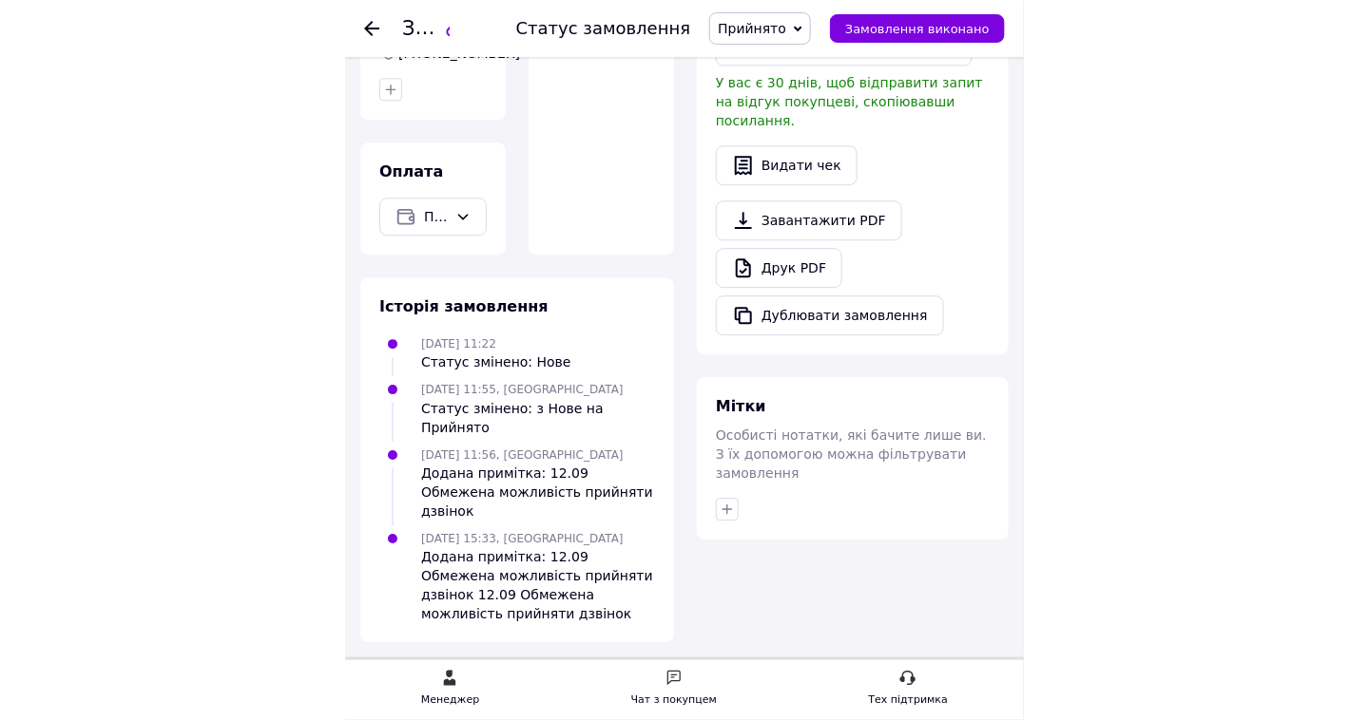
scroll to position [662, 0]
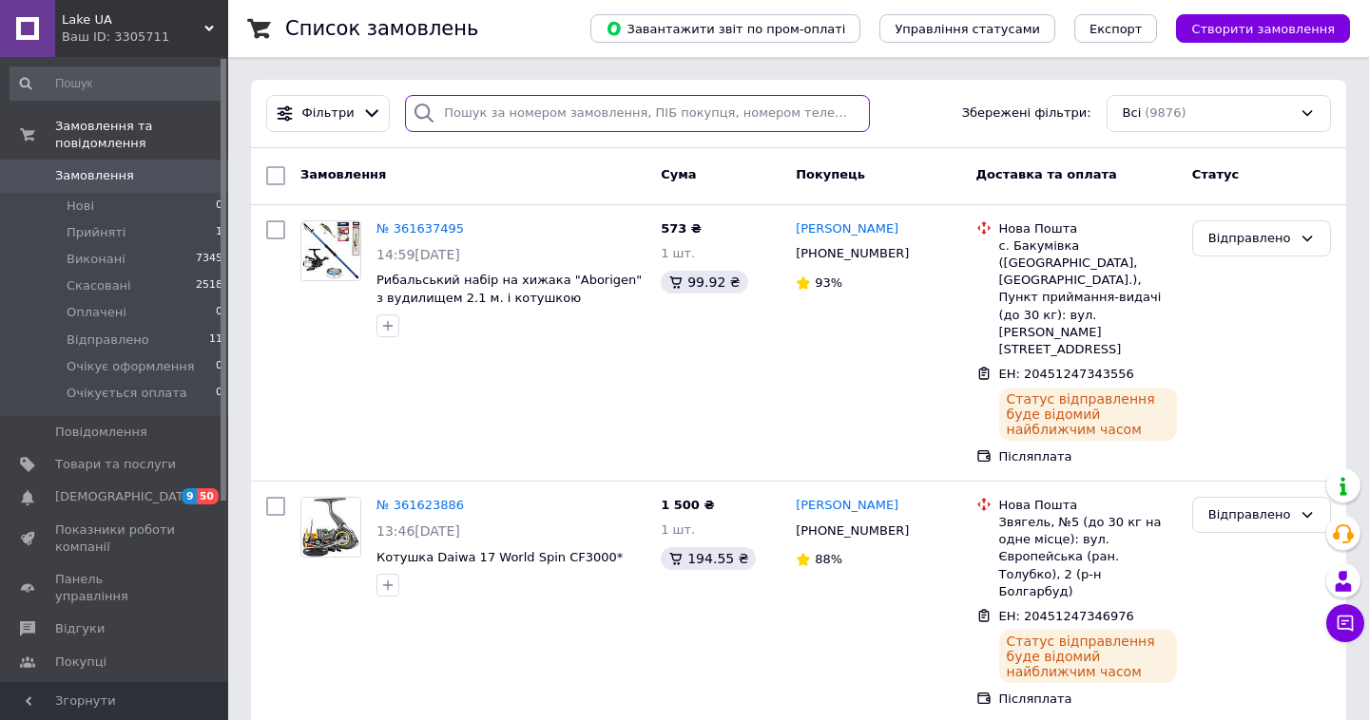
click at [605, 116] on input "search" at bounding box center [637, 113] width 465 height 37
paste input "0961371285"
click at [601, 110] on input "0961371285" at bounding box center [637, 113] width 465 height 37
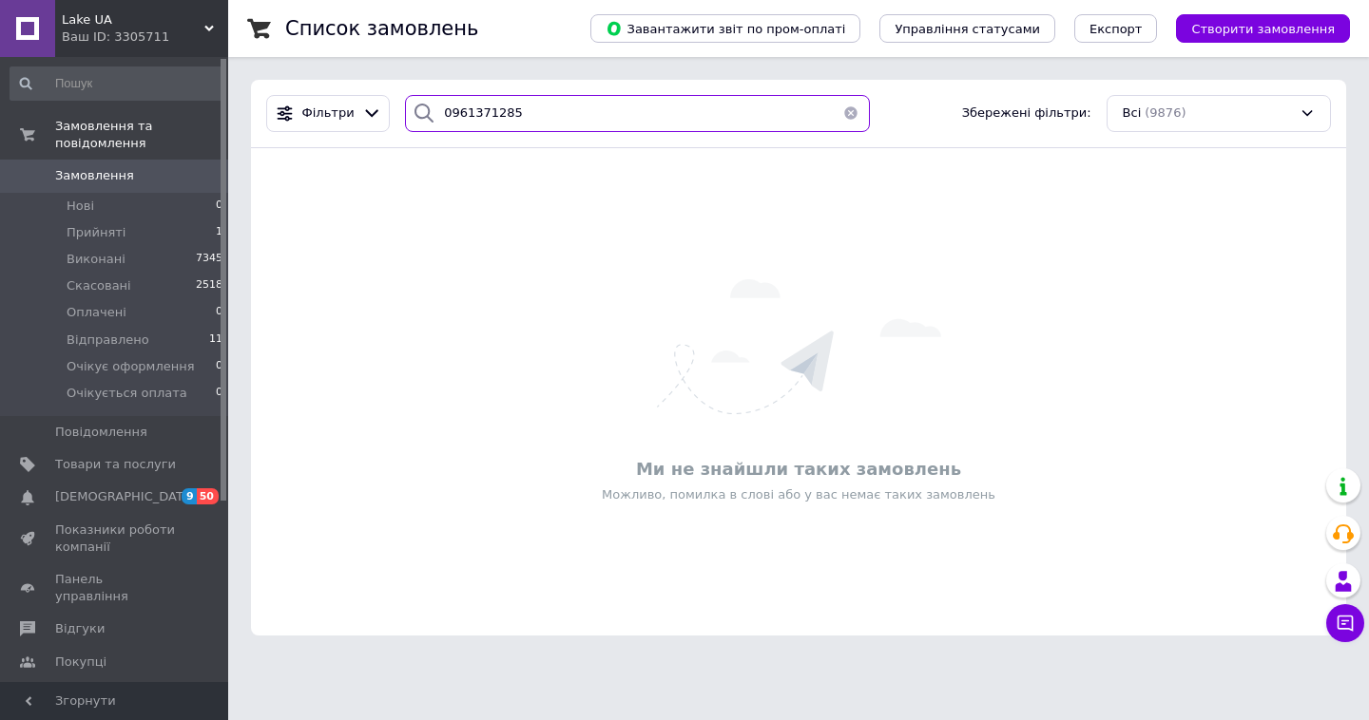
type input "0961371285"
click at [850, 115] on button "button" at bounding box center [851, 113] width 38 height 37
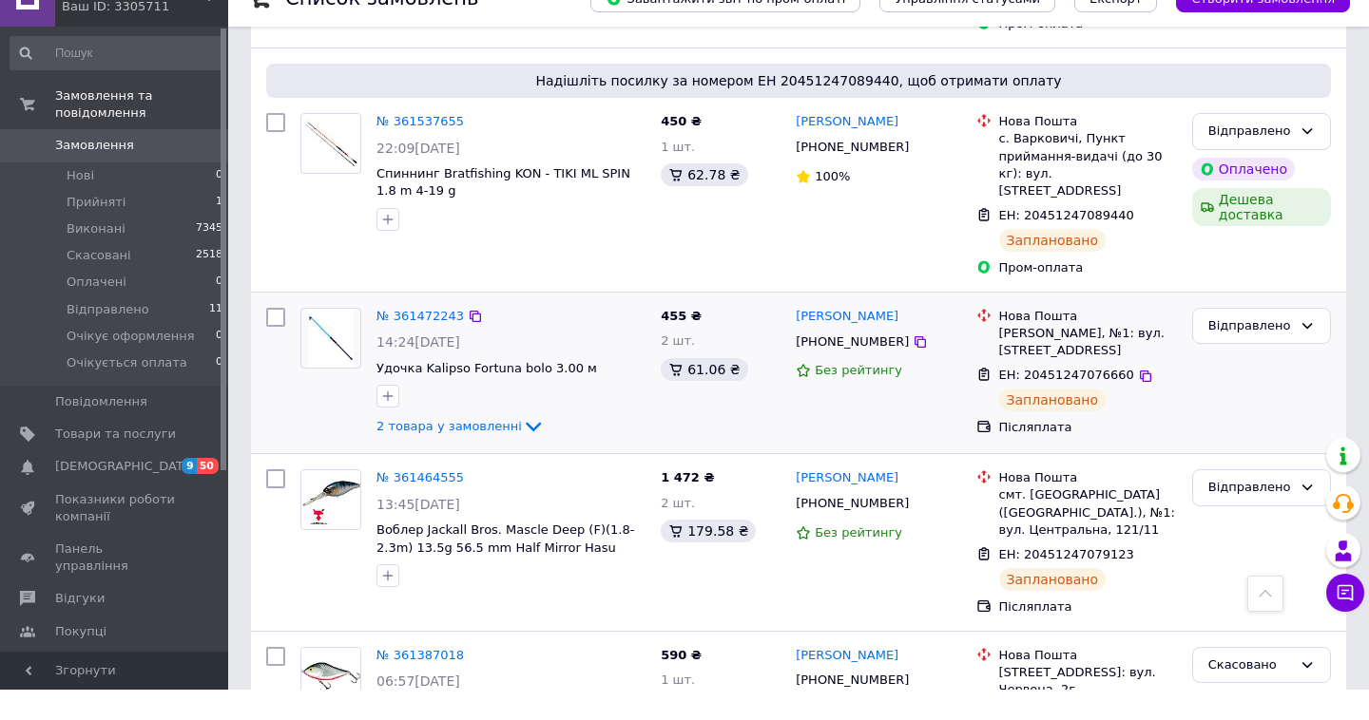
scroll to position [1120, 0]
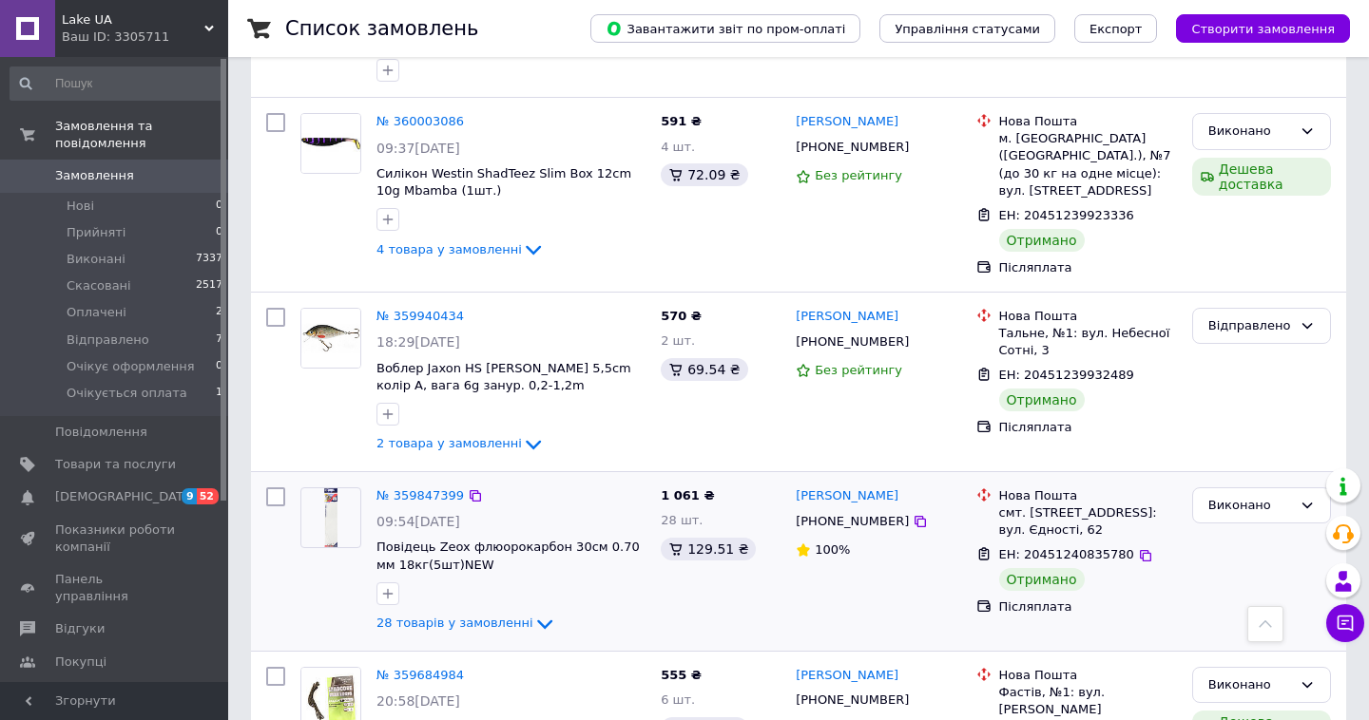
scroll to position [3015, 0]
